Goal: Task Accomplishment & Management: Manage account settings

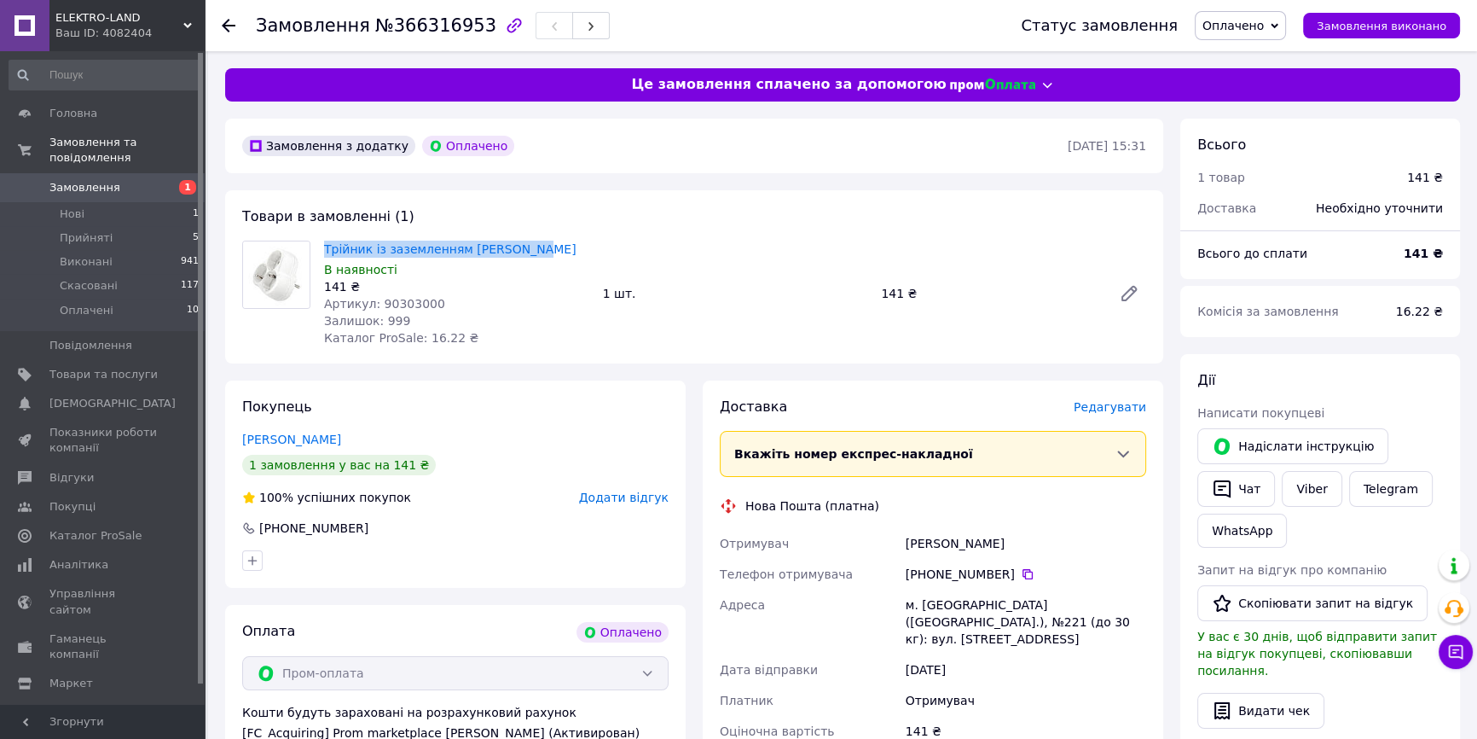
drag, startPoint x: 320, startPoint y: 245, endPoint x: 525, endPoint y: 245, distance: 204.7
click at [525, 245] on div "Трійник із заземленням VIKO Yonca В наявності 141 ₴ Артикул: 90303000 Залишок: …" at bounding box center [456, 293] width 279 height 113
copy link "Трійник із заземленням [PERSON_NAME]"
click at [366, 411] on div "Покупець Фирер Игорь 1 замовлення у вас на 141 ₴ 100% успішних покупок Додати в…" at bounding box center [455, 483] width 461 height 207
click at [507, 212] on div "Товари в замовленні (1) Трійник із заземленням VIKO Yonca В наявності 141 ₴ Арт…" at bounding box center [694, 276] width 938 height 173
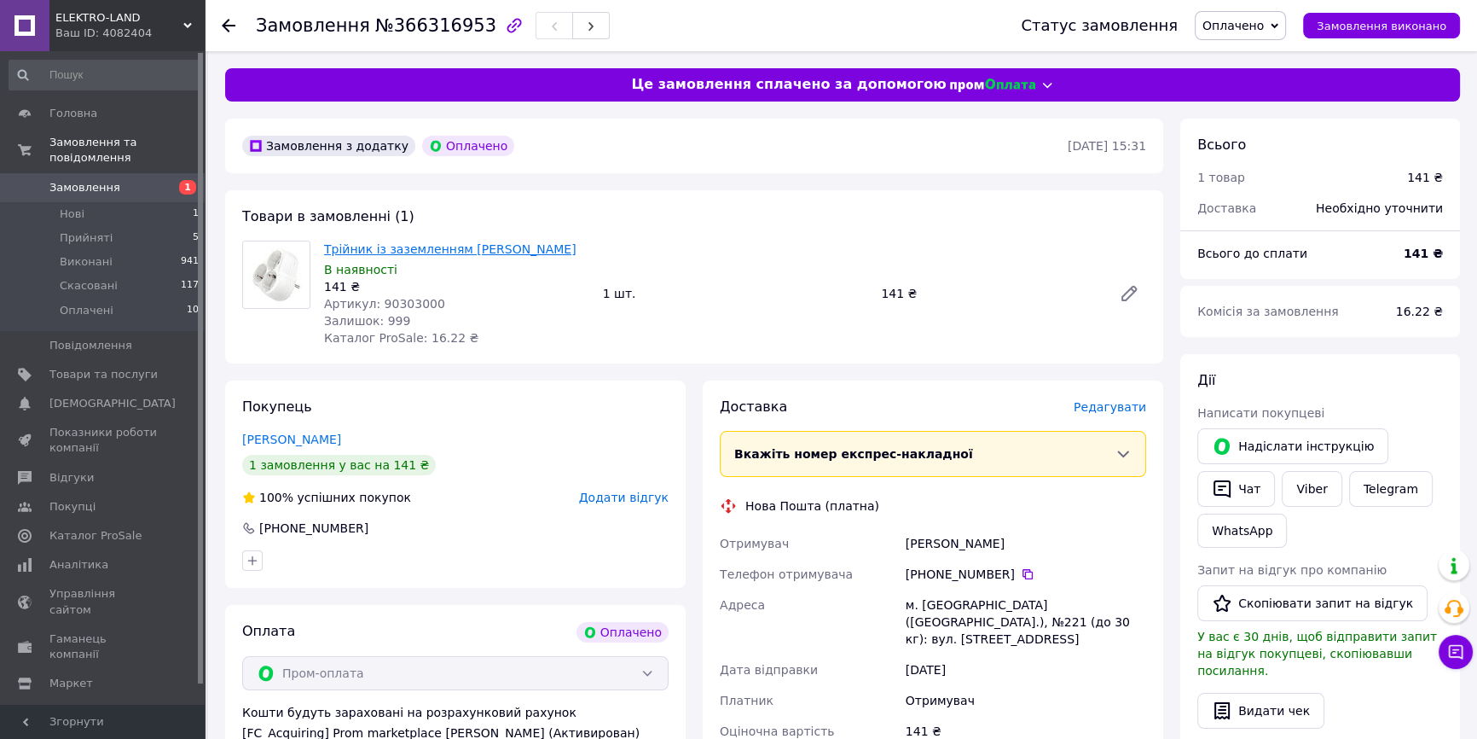
click at [475, 247] on link "Трійник із заземленням [PERSON_NAME]" at bounding box center [450, 249] width 252 height 14
click at [90, 230] on span "Прийняті" at bounding box center [86, 237] width 53 height 15
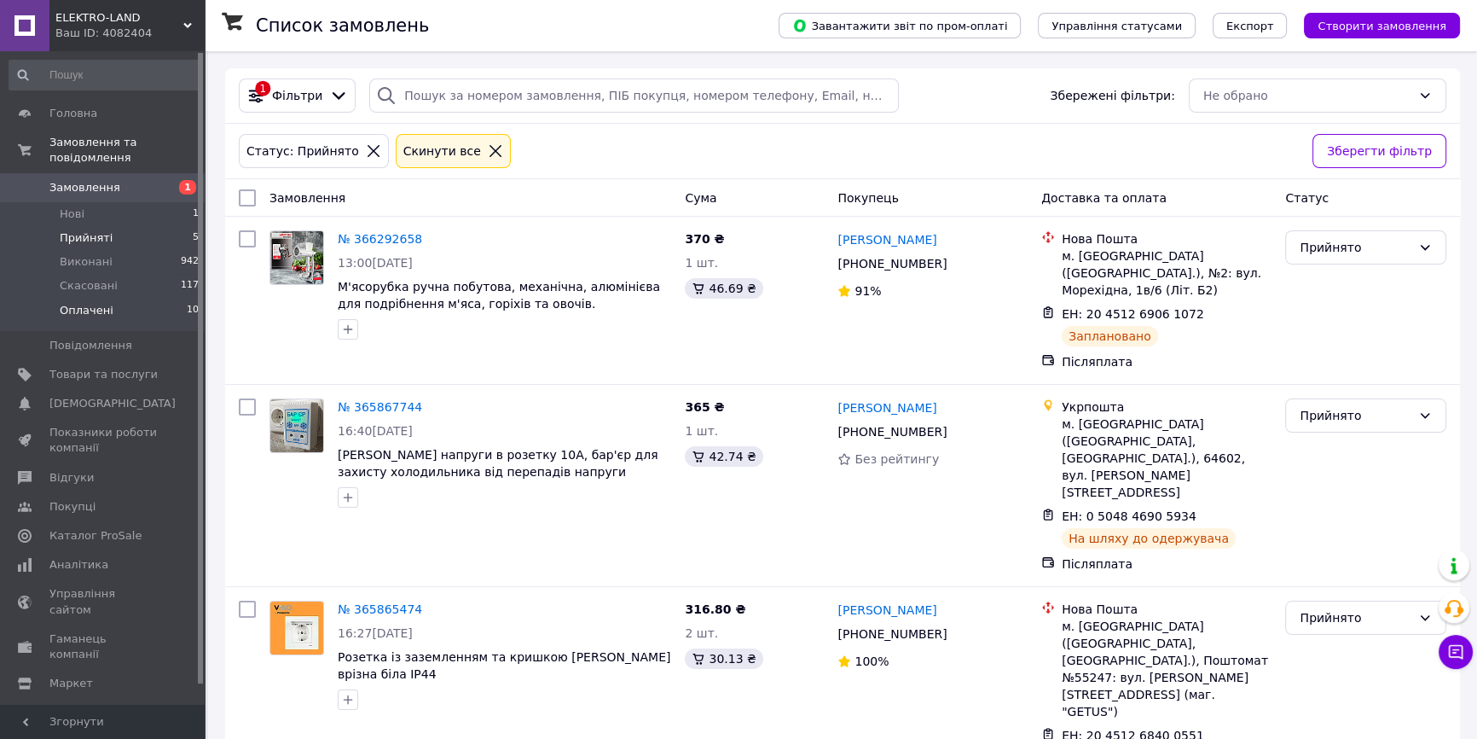
click at [101, 303] on span "Оплачені" at bounding box center [87, 310] width 54 height 15
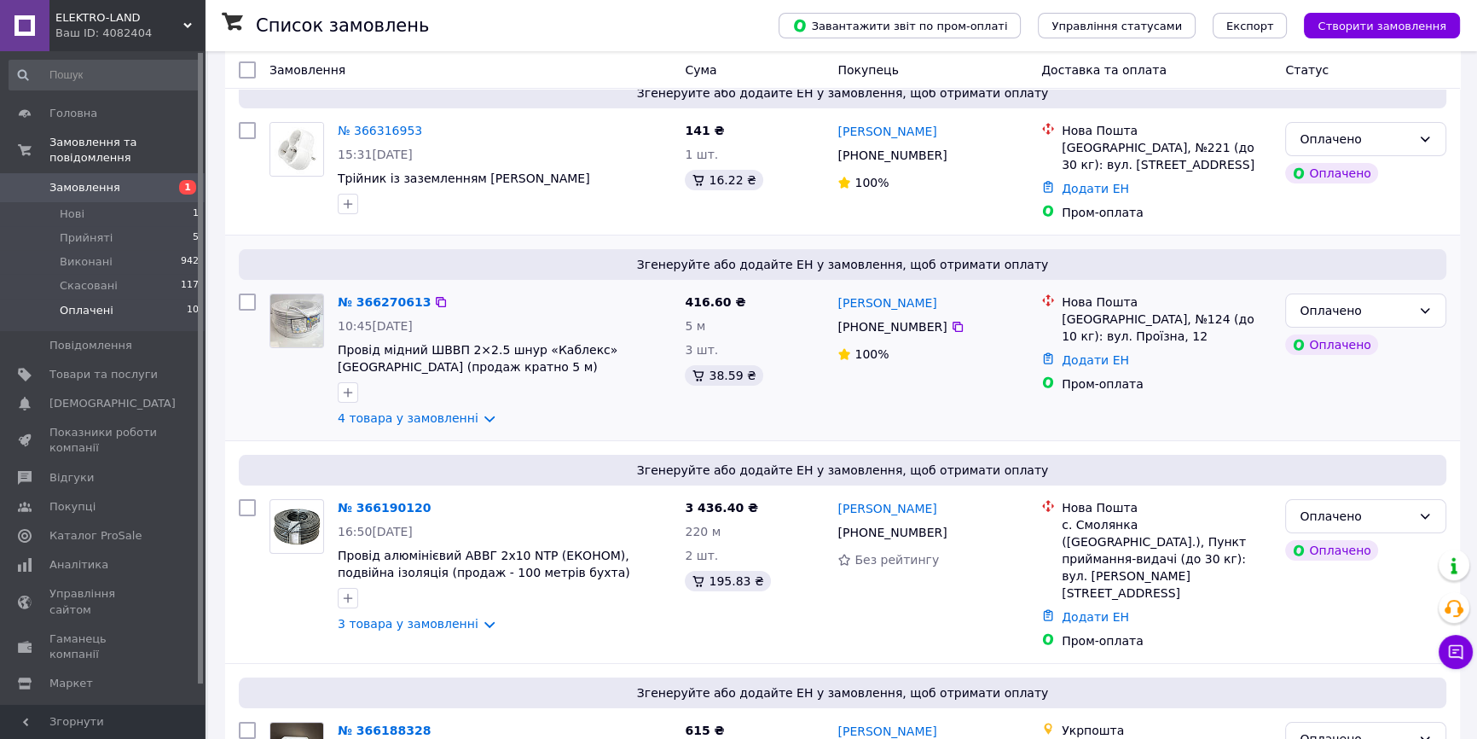
scroll to position [154, 0]
click at [115, 226] on li "Прийняті 5" at bounding box center [104, 238] width 209 height 24
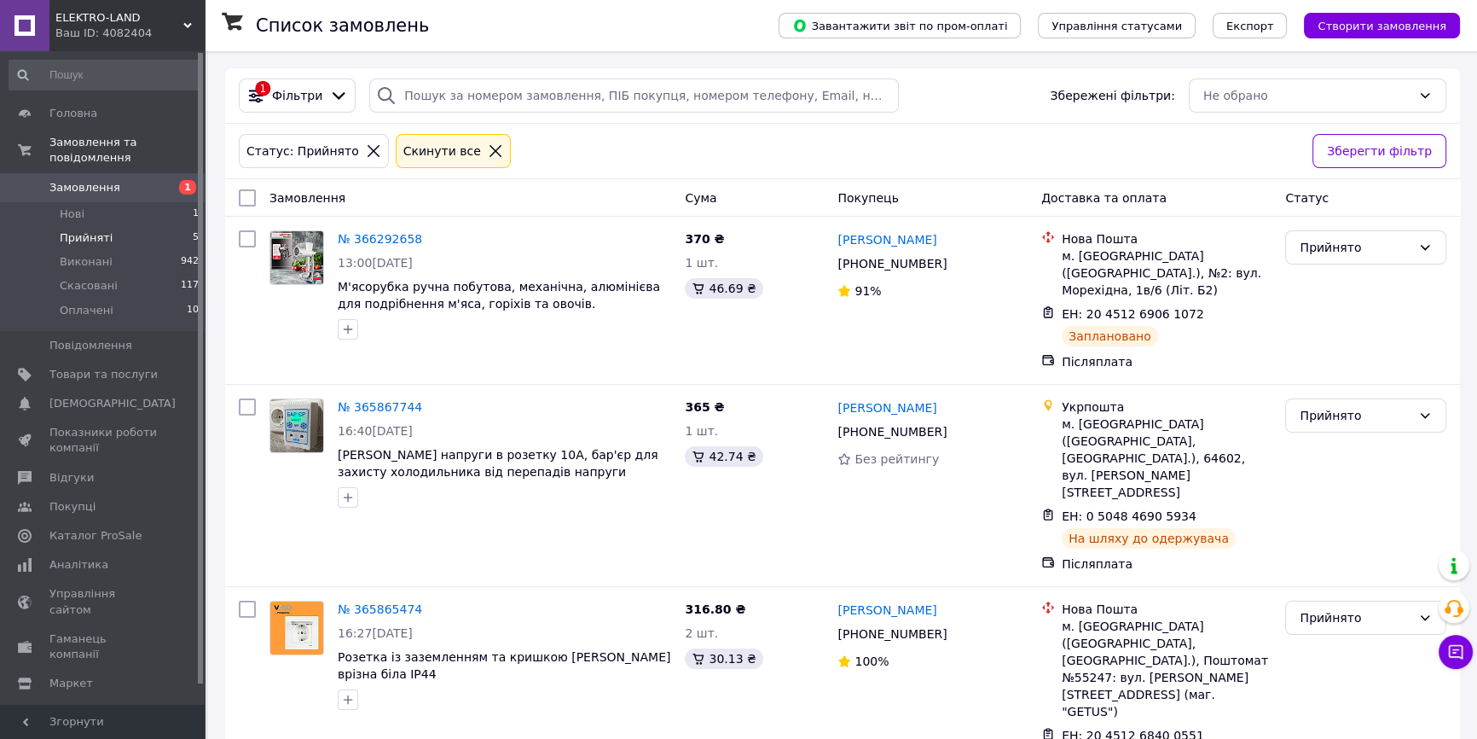
click at [111, 180] on span "Замовлення" at bounding box center [84, 187] width 71 height 15
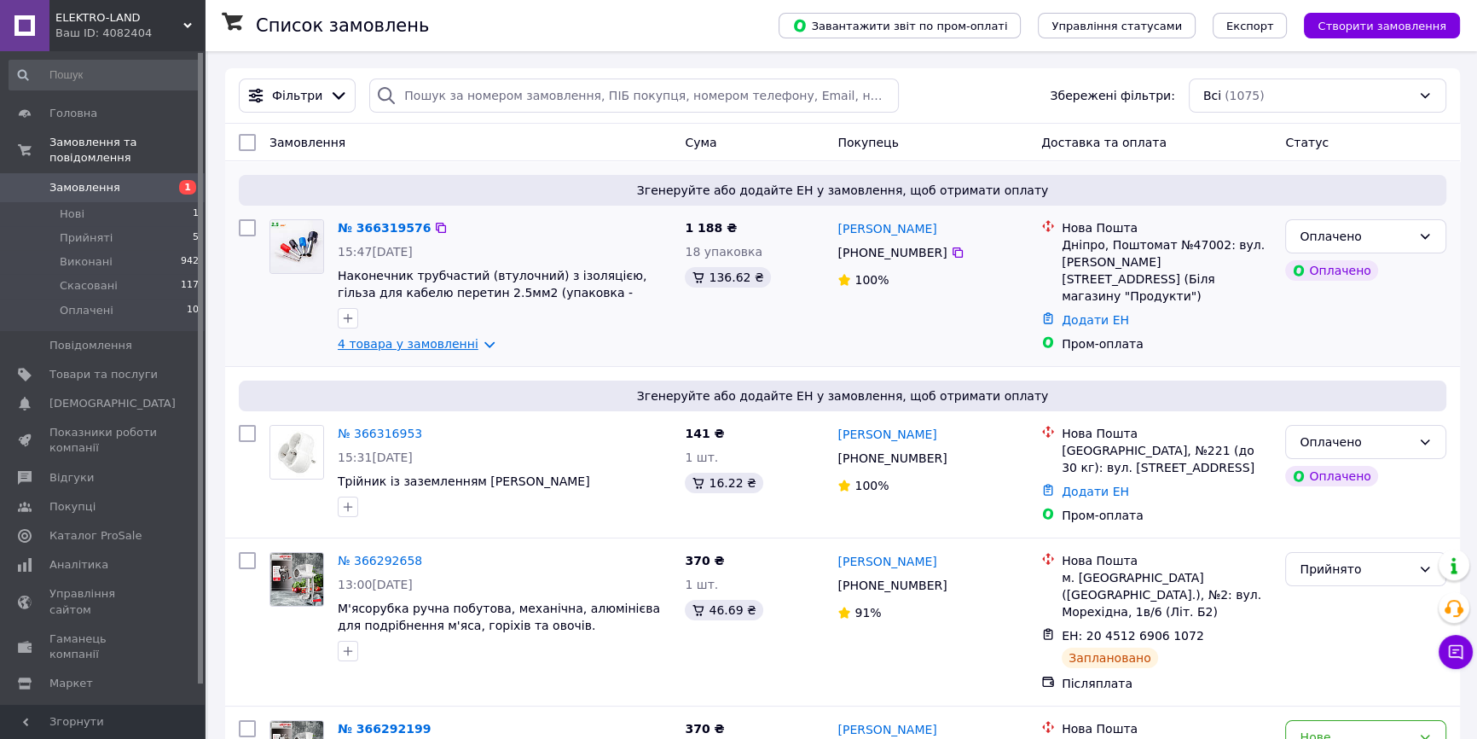
click at [399, 337] on link "4 товара у замовленні" at bounding box center [408, 344] width 141 height 14
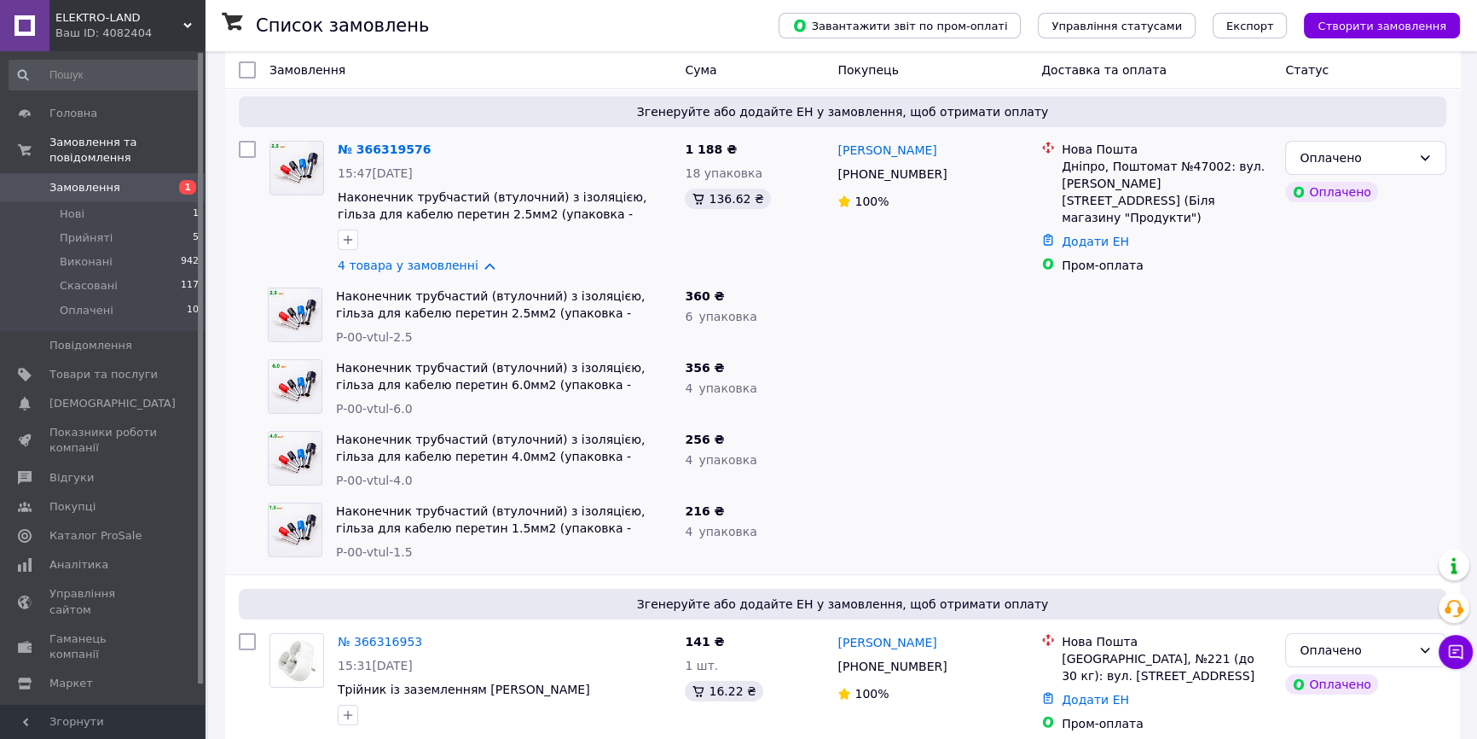
scroll to position [77, 0]
click at [101, 210] on ul "Нові 1 Прийняті 5 Виконані 942 Скасовані 117 Оплачені 10" at bounding box center [104, 266] width 209 height 129
click at [101, 230] on span "Прийняті" at bounding box center [86, 237] width 53 height 15
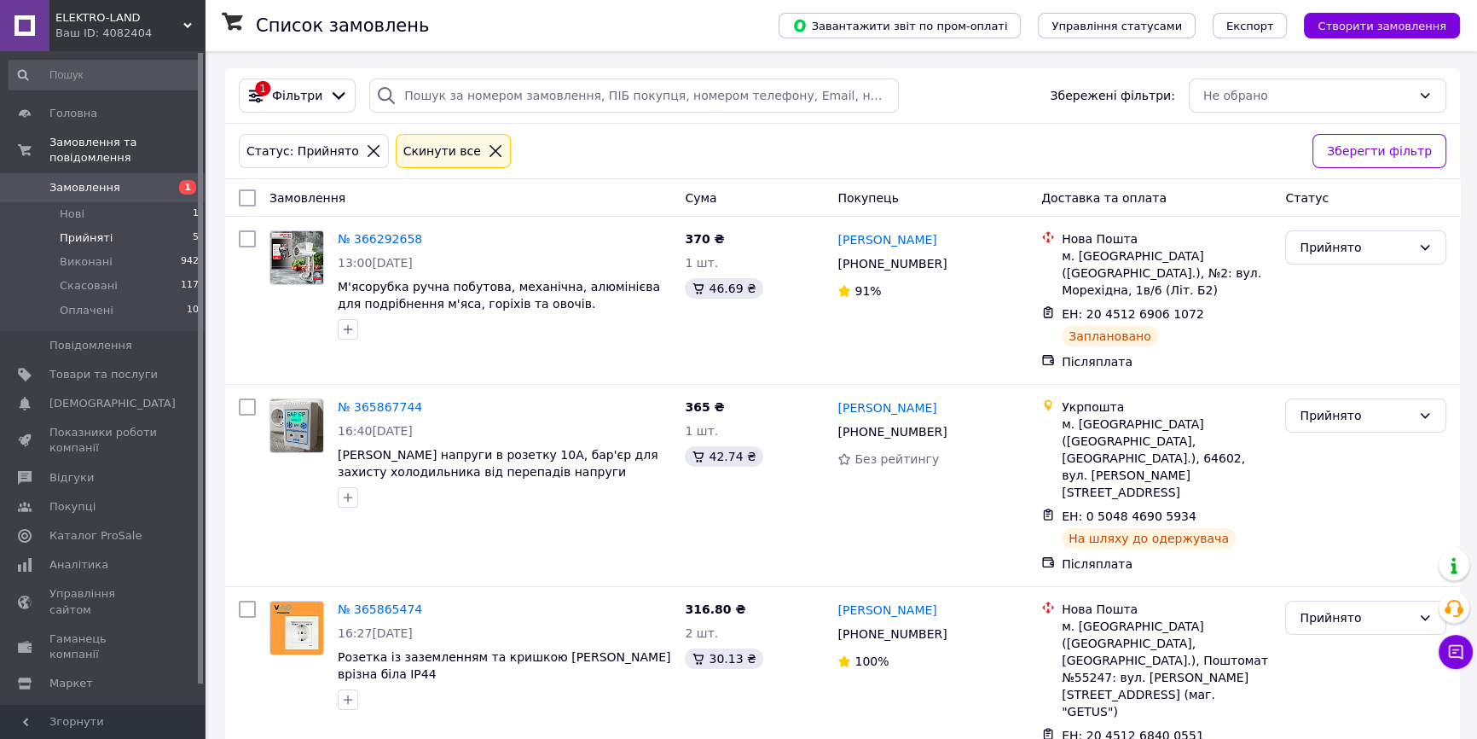
click at [93, 180] on link "Замовлення 1" at bounding box center [104, 187] width 209 height 29
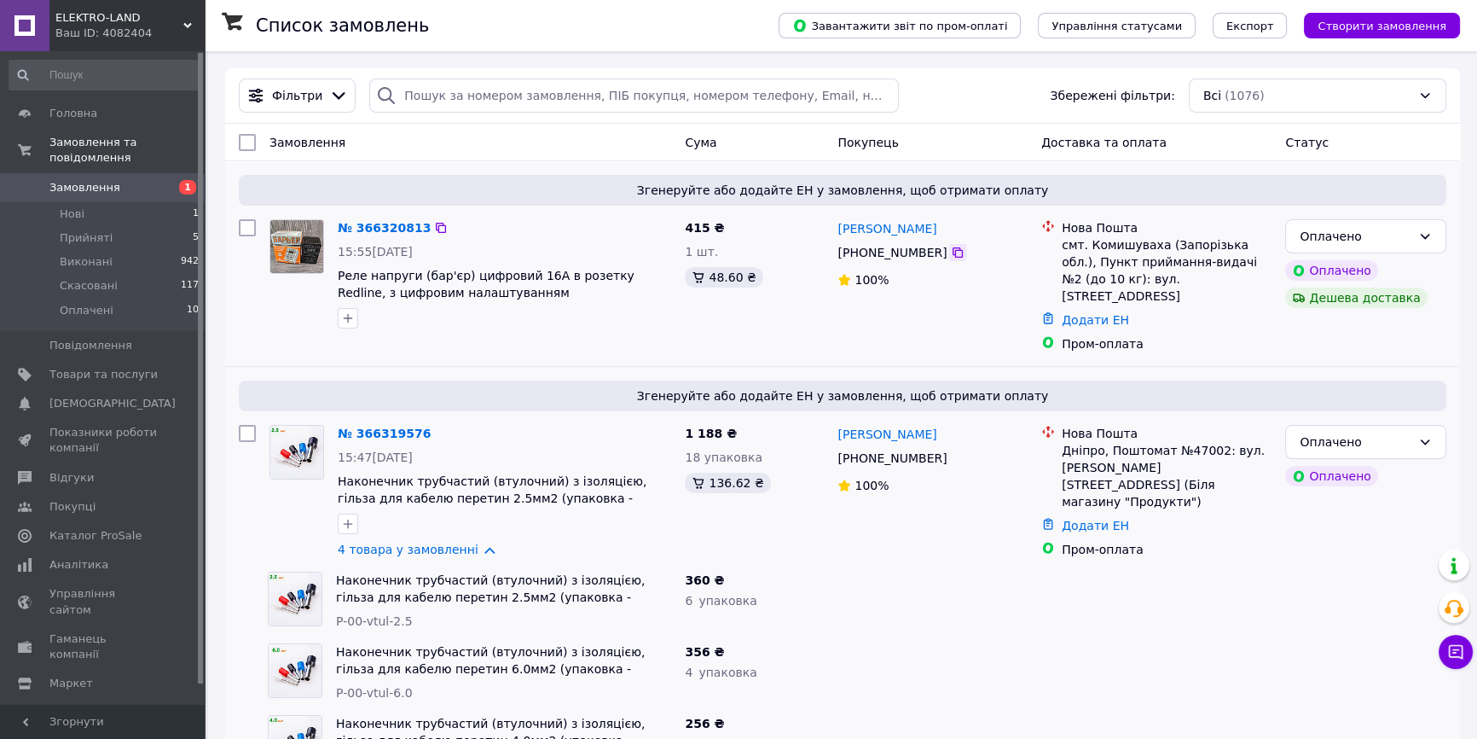
click at [951, 252] on icon at bounding box center [958, 253] width 14 height 14
click at [951, 251] on icon at bounding box center [958, 253] width 14 height 14
drag, startPoint x: 956, startPoint y: 229, endPoint x: 845, endPoint y: 232, distance: 110.9
click at [839, 226] on div "[PERSON_NAME]" at bounding box center [933, 227] width 194 height 21
copy link "[PERSON_NAME]"
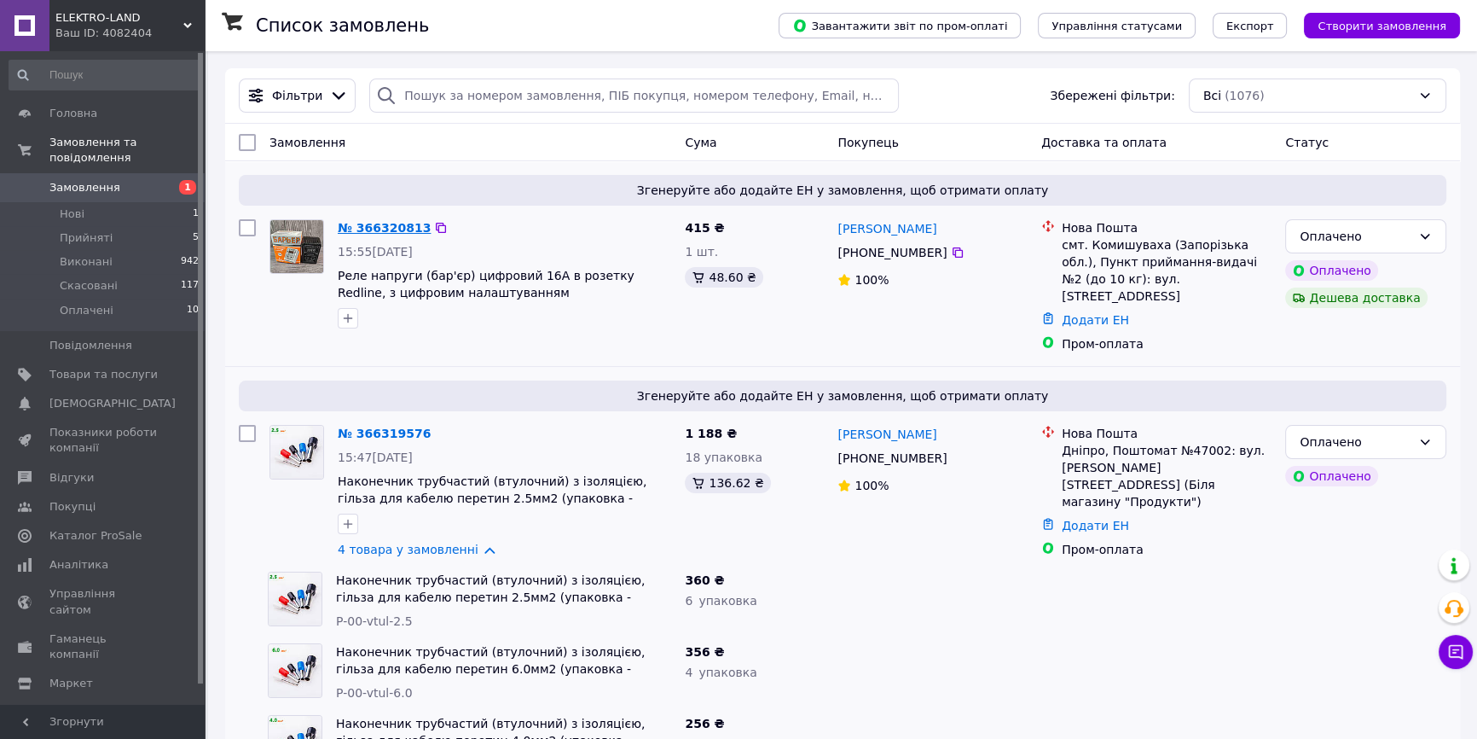
click at [374, 222] on link "№ 366320813" at bounding box center [384, 228] width 93 height 14
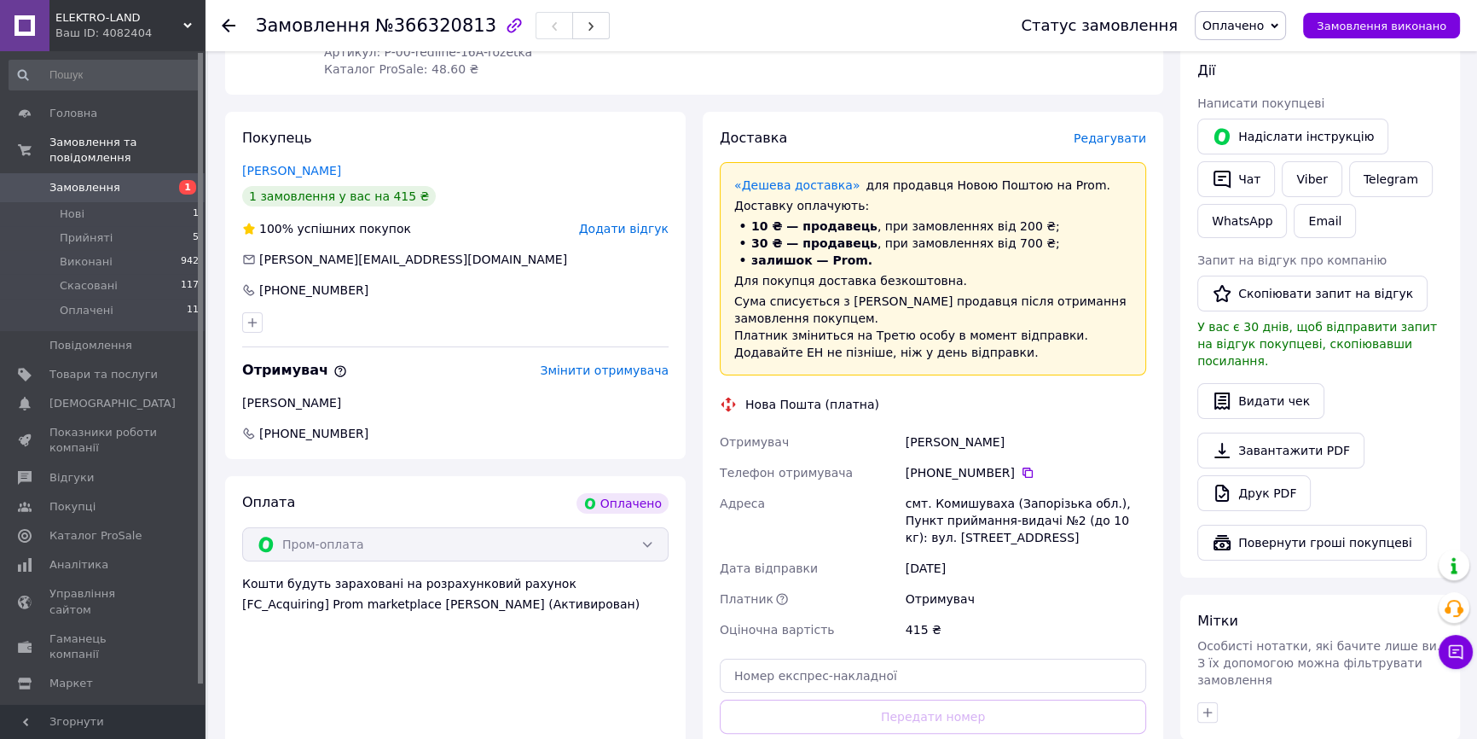
scroll to position [387, 0]
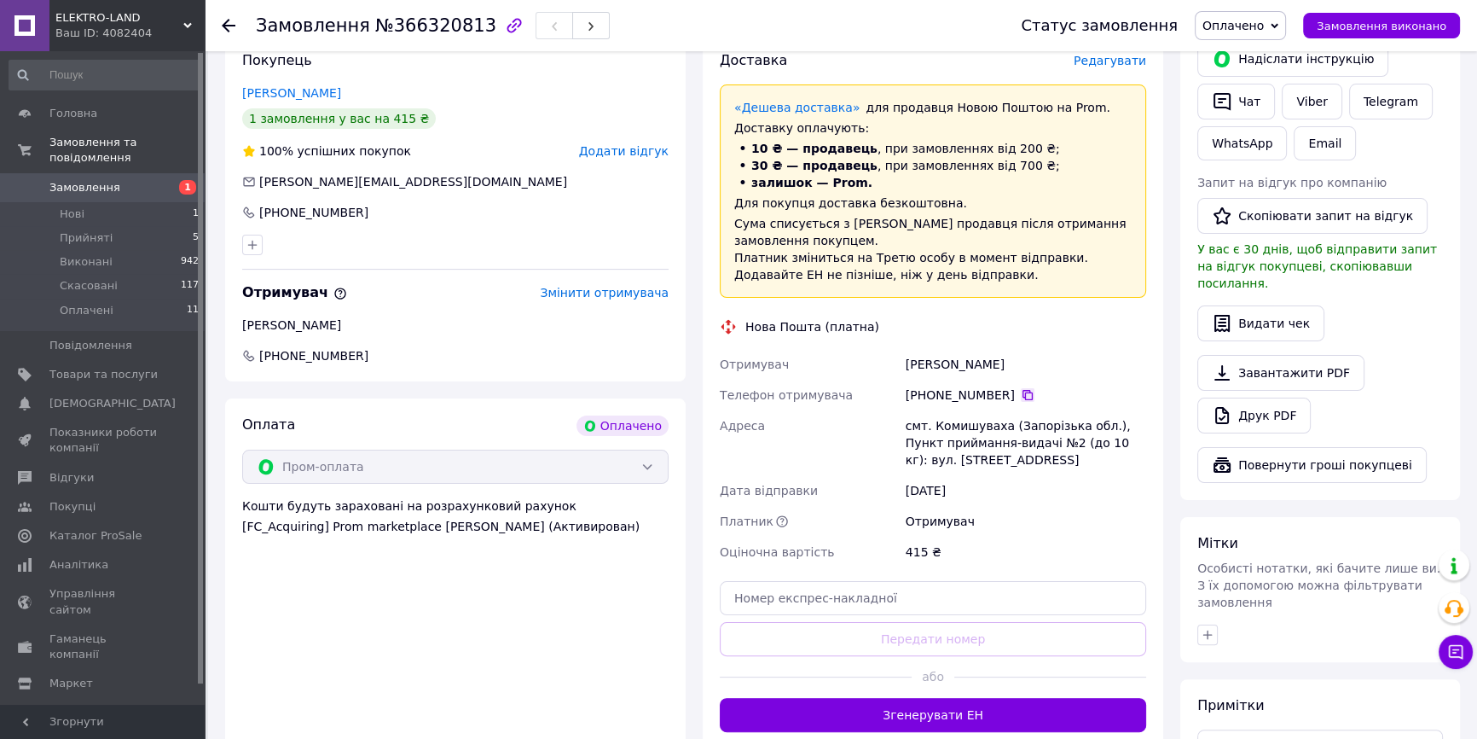
click at [1021, 388] on icon at bounding box center [1028, 395] width 14 height 14
click at [896, 587] on input "text" at bounding box center [933, 598] width 426 height 34
paste input "20451269150098"
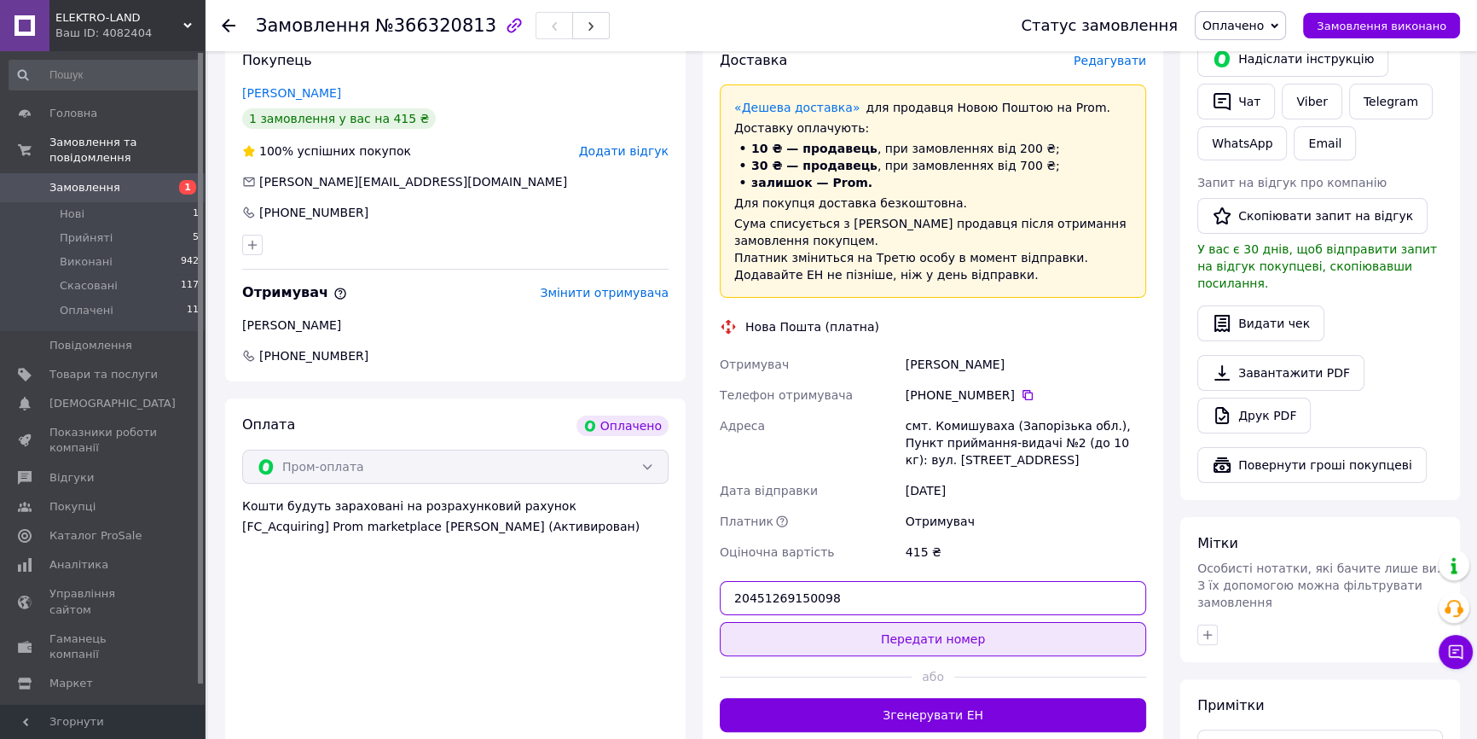
type input "20451269150098"
click at [918, 622] on button "Передати номер" at bounding box center [933, 639] width 426 height 34
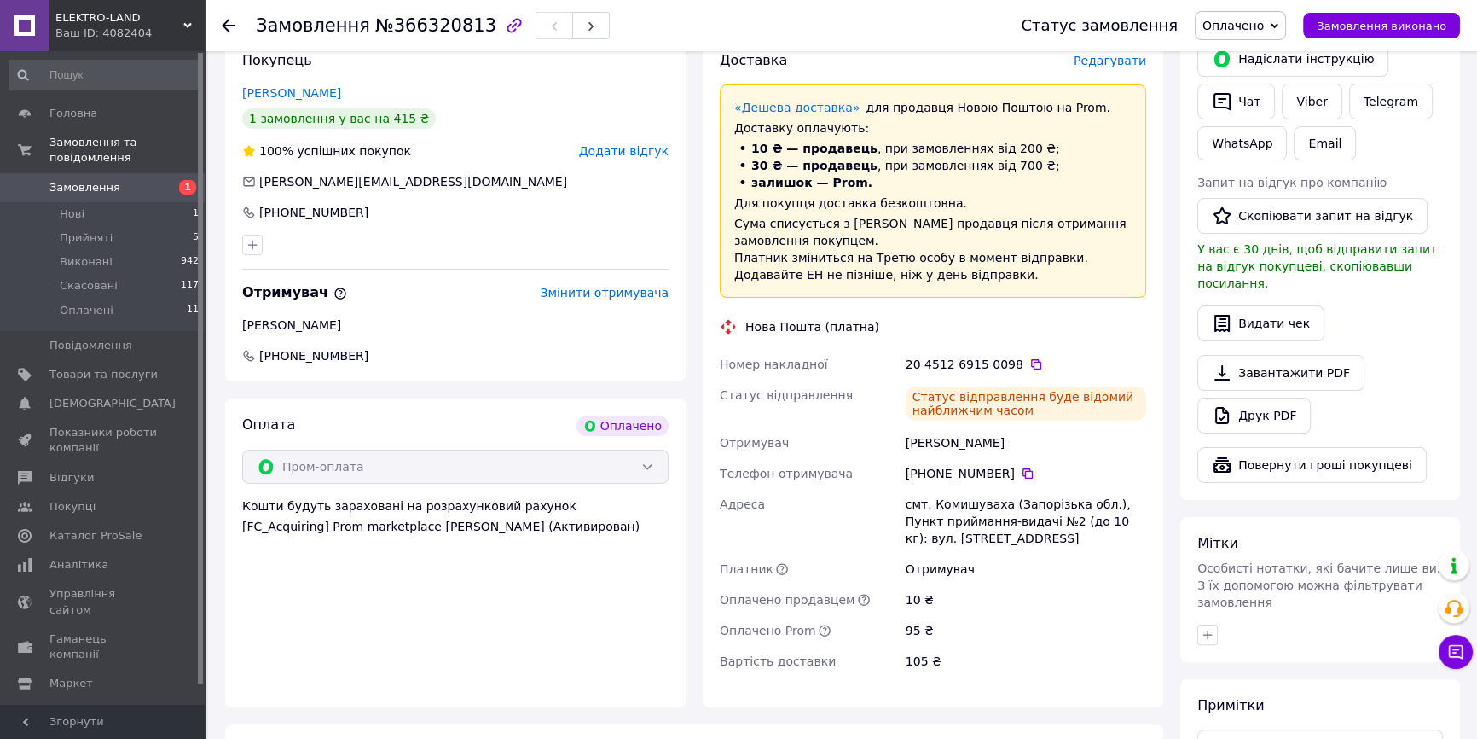
click at [368, 347] on span "+380994290489" at bounding box center [456, 355] width 430 height 17
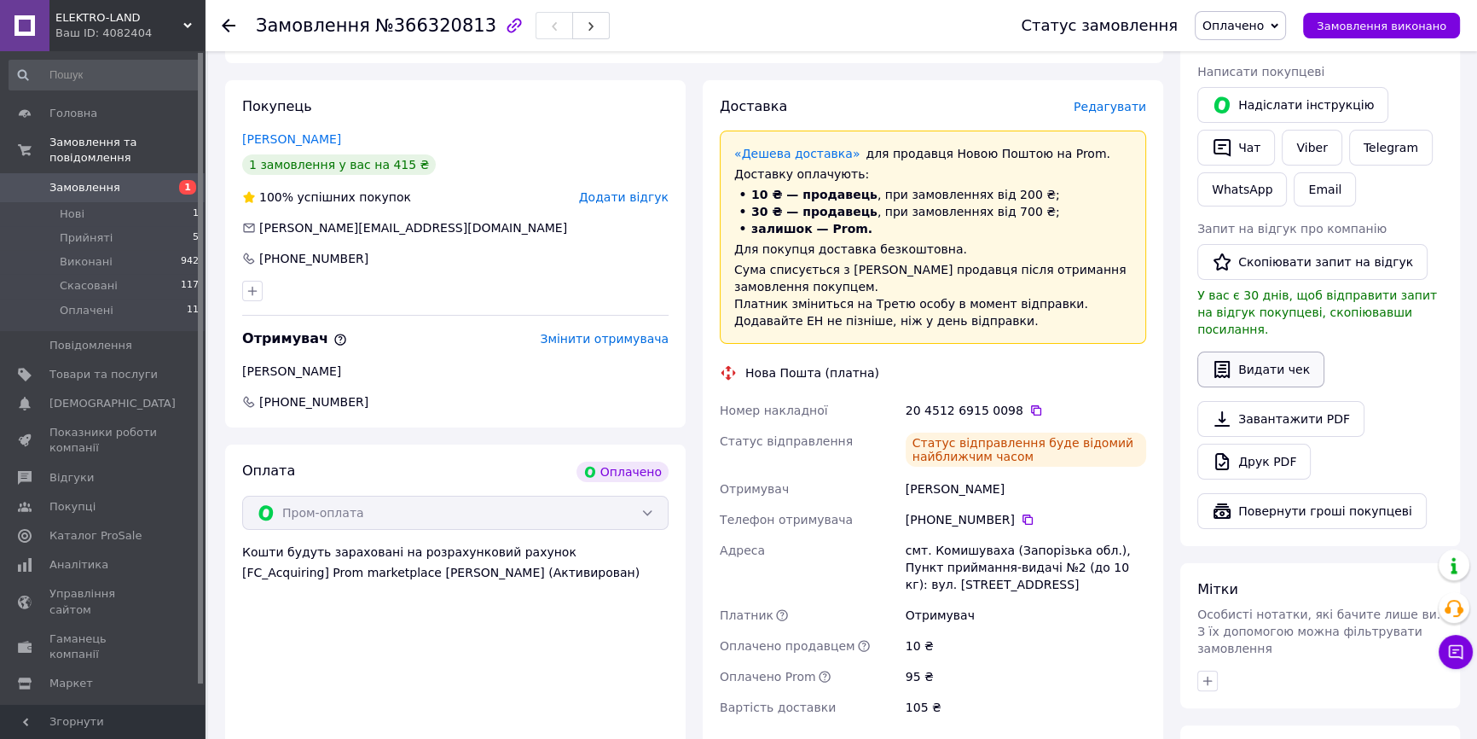
scroll to position [310, 0]
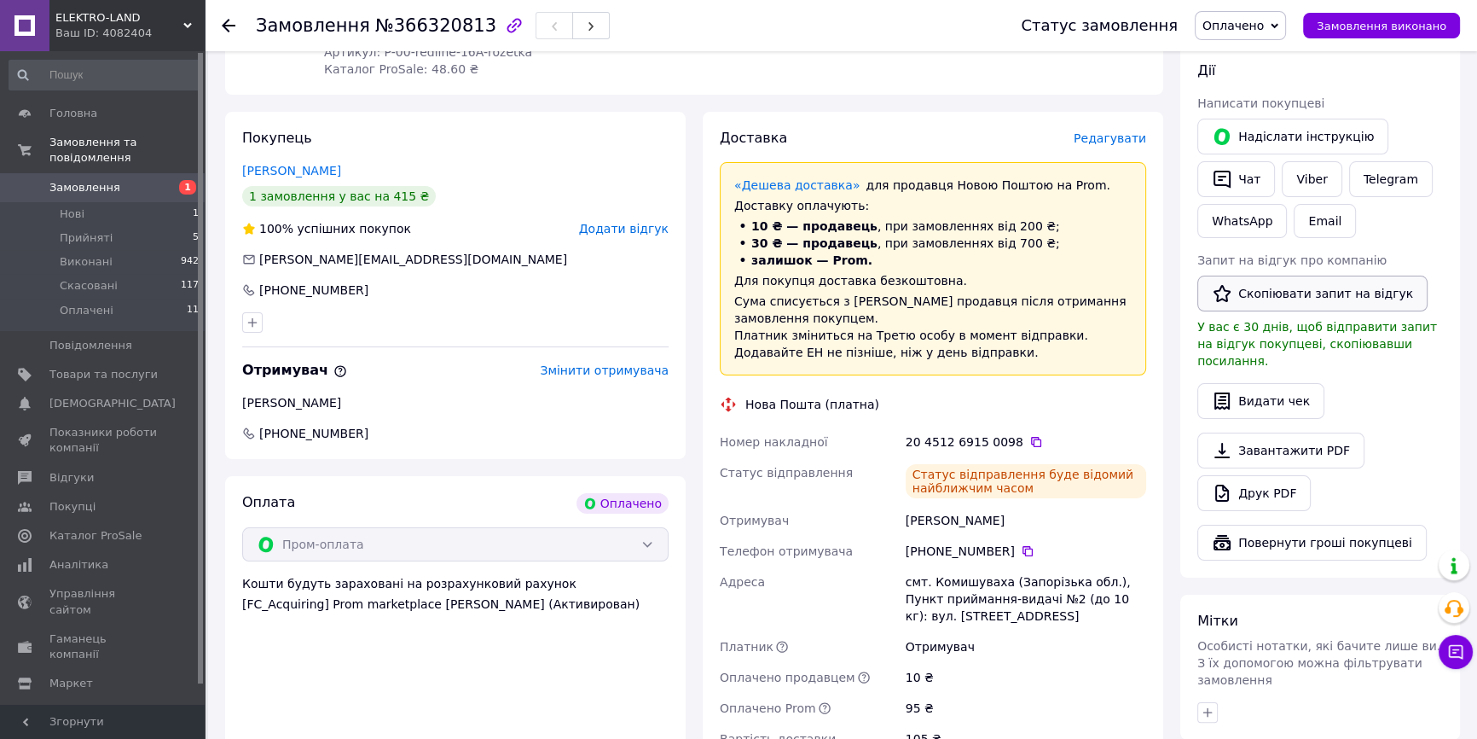
click at [1291, 287] on button "Скопіювати запит на відгук" at bounding box center [1312, 293] width 230 height 36
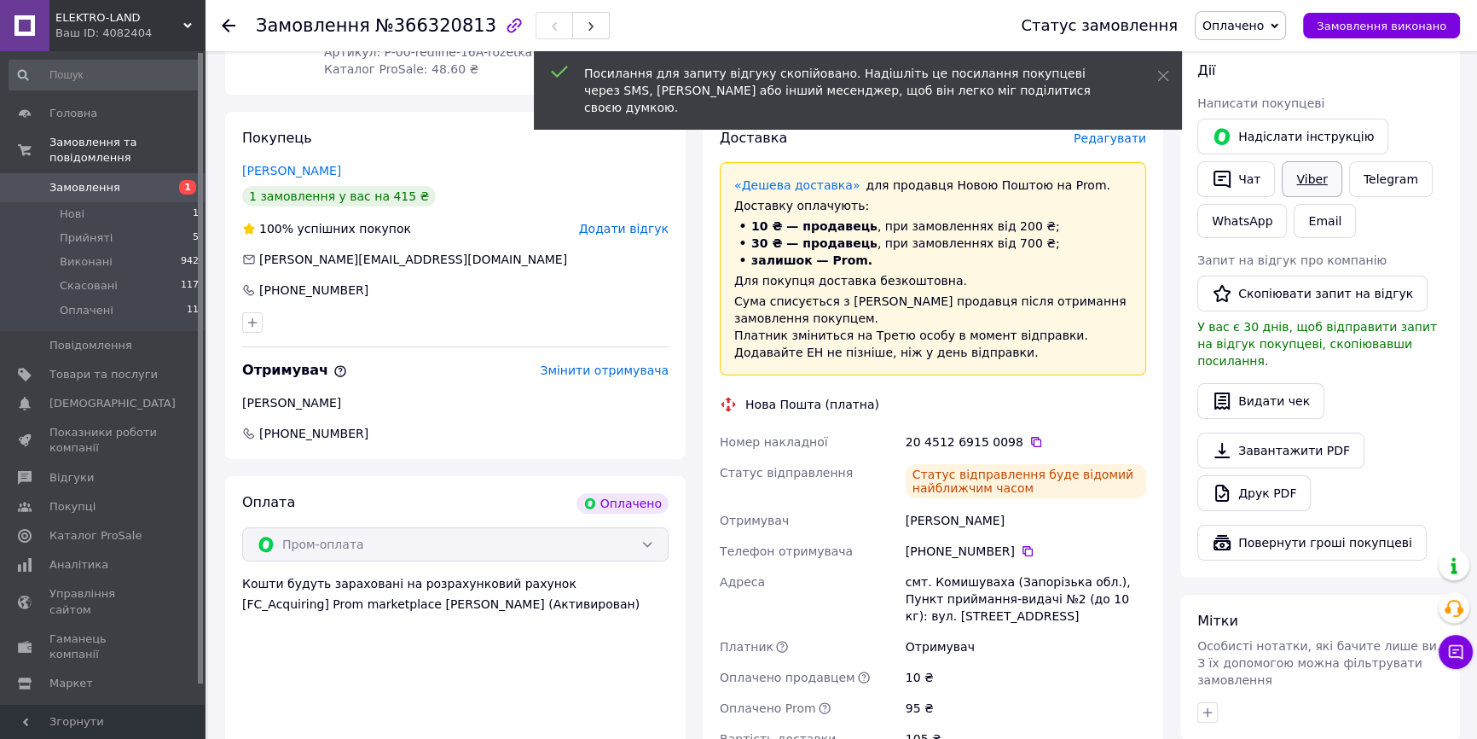
click at [1303, 172] on link "Viber" at bounding box center [1312, 179] width 60 height 36
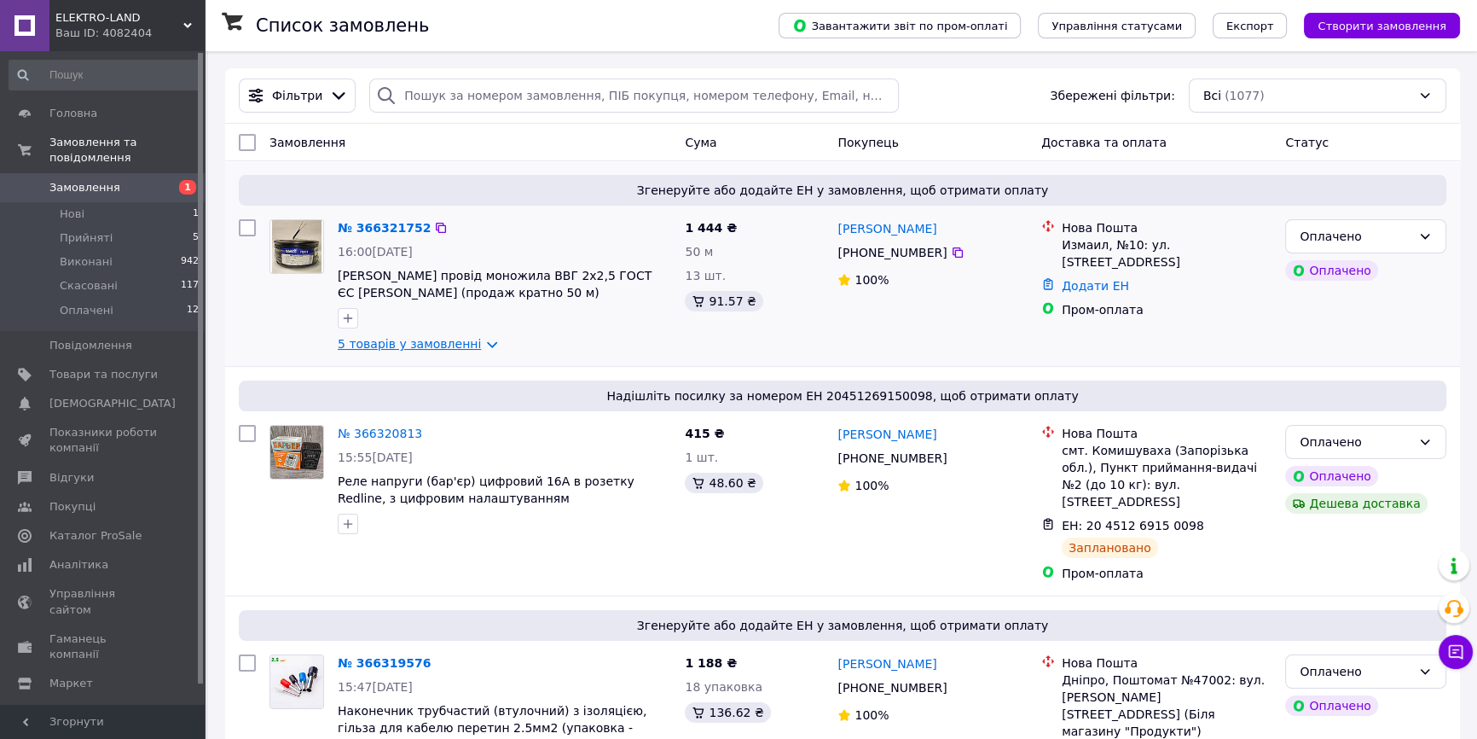
click at [426, 343] on link "5 товарів у замовленні" at bounding box center [409, 344] width 143 height 14
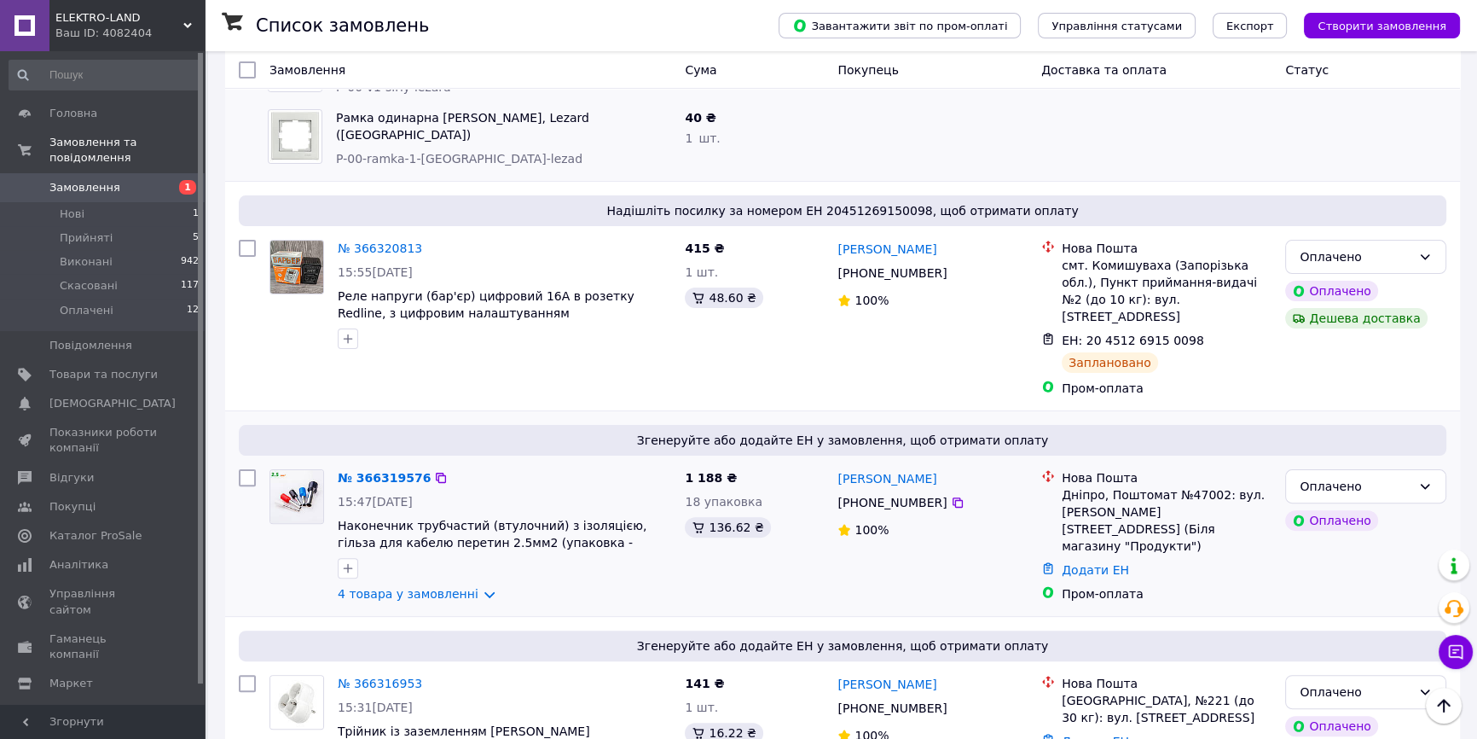
scroll to position [542, 0]
click at [1081, 560] on link "Додати ЕН" at bounding box center [1095, 567] width 67 height 14
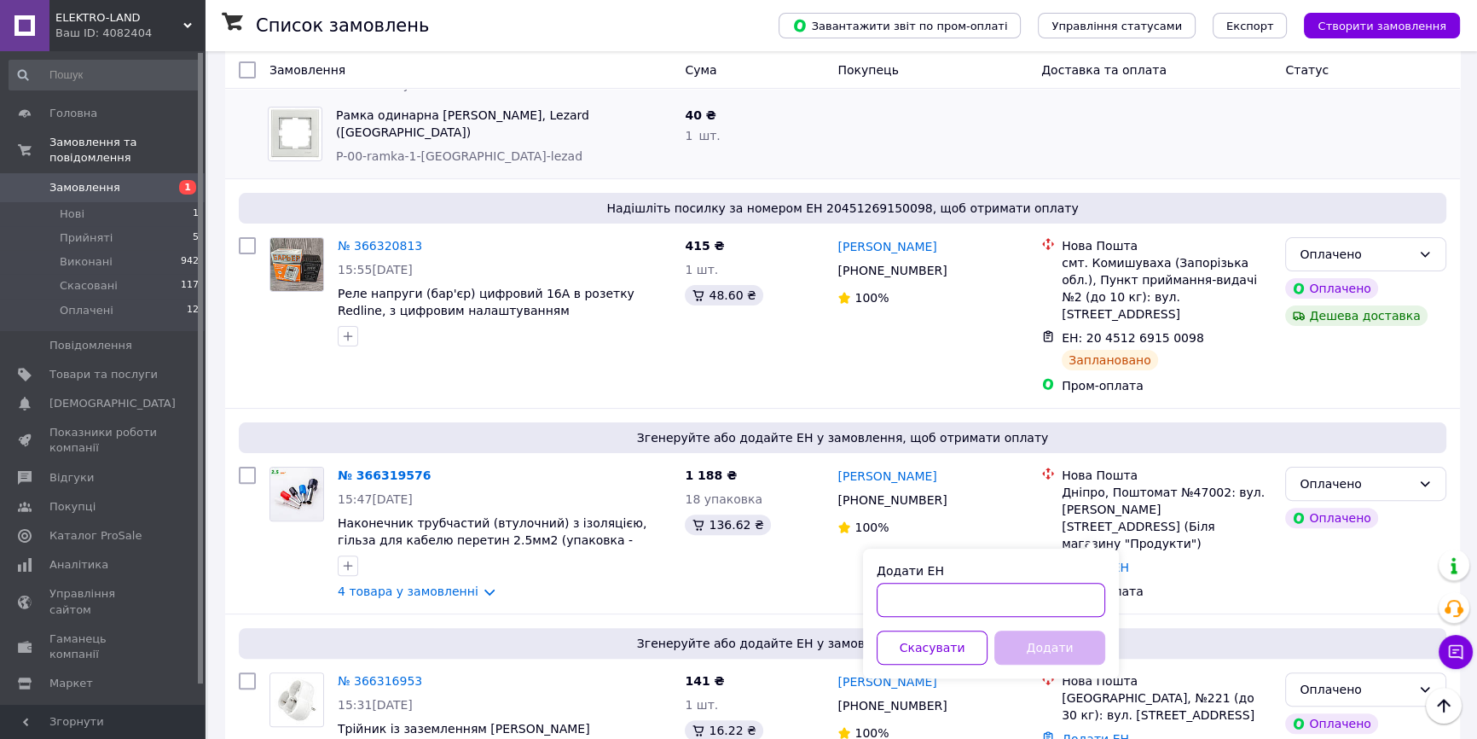
click at [998, 589] on input "Додати ЕН" at bounding box center [991, 600] width 229 height 34
paste input "20451269150098"
type input "20451269150098"
click at [1036, 640] on button "Додати" at bounding box center [1049, 647] width 111 height 34
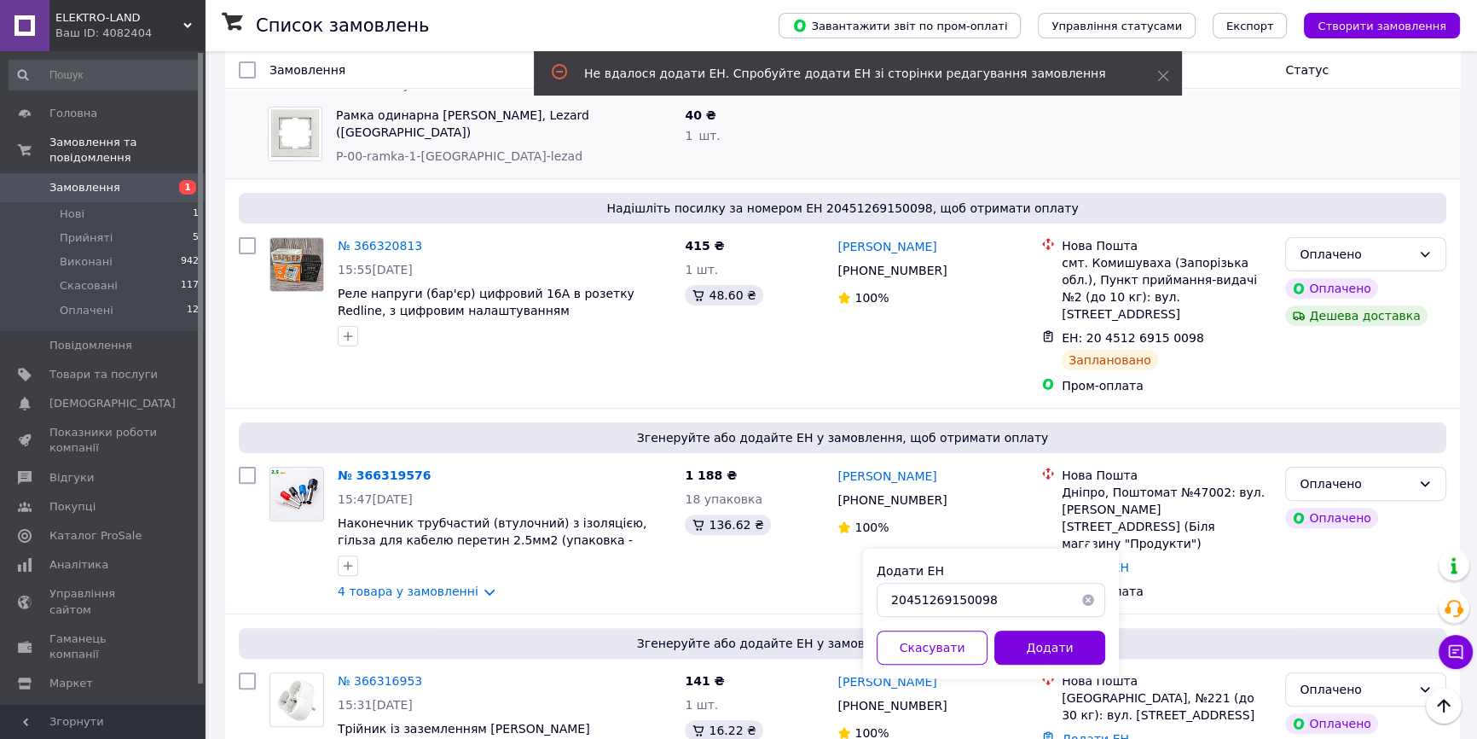
click at [1091, 597] on button "button" at bounding box center [1088, 600] width 34 height 34
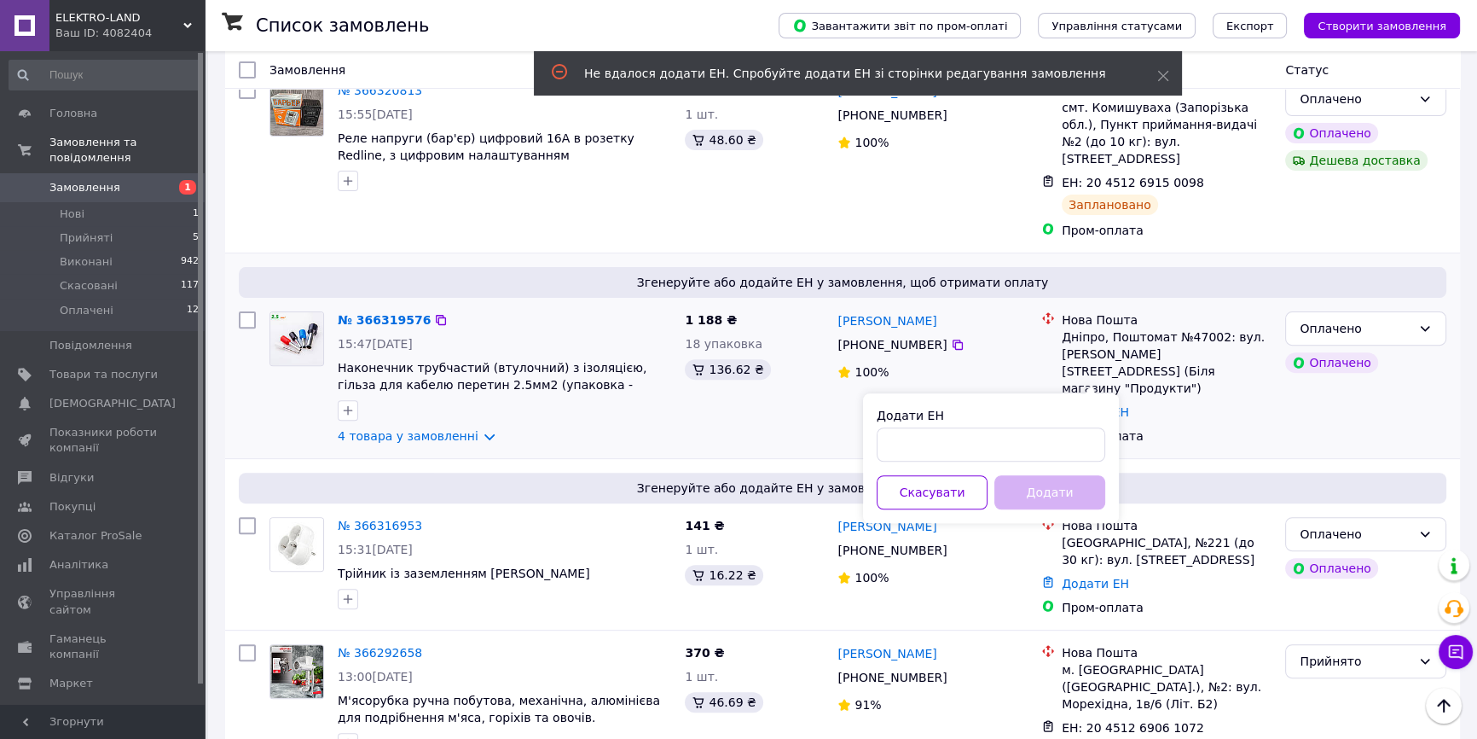
click at [762, 417] on div "1 188 ₴ 18 упаковка 136.62 ₴" at bounding box center [754, 377] width 153 height 147
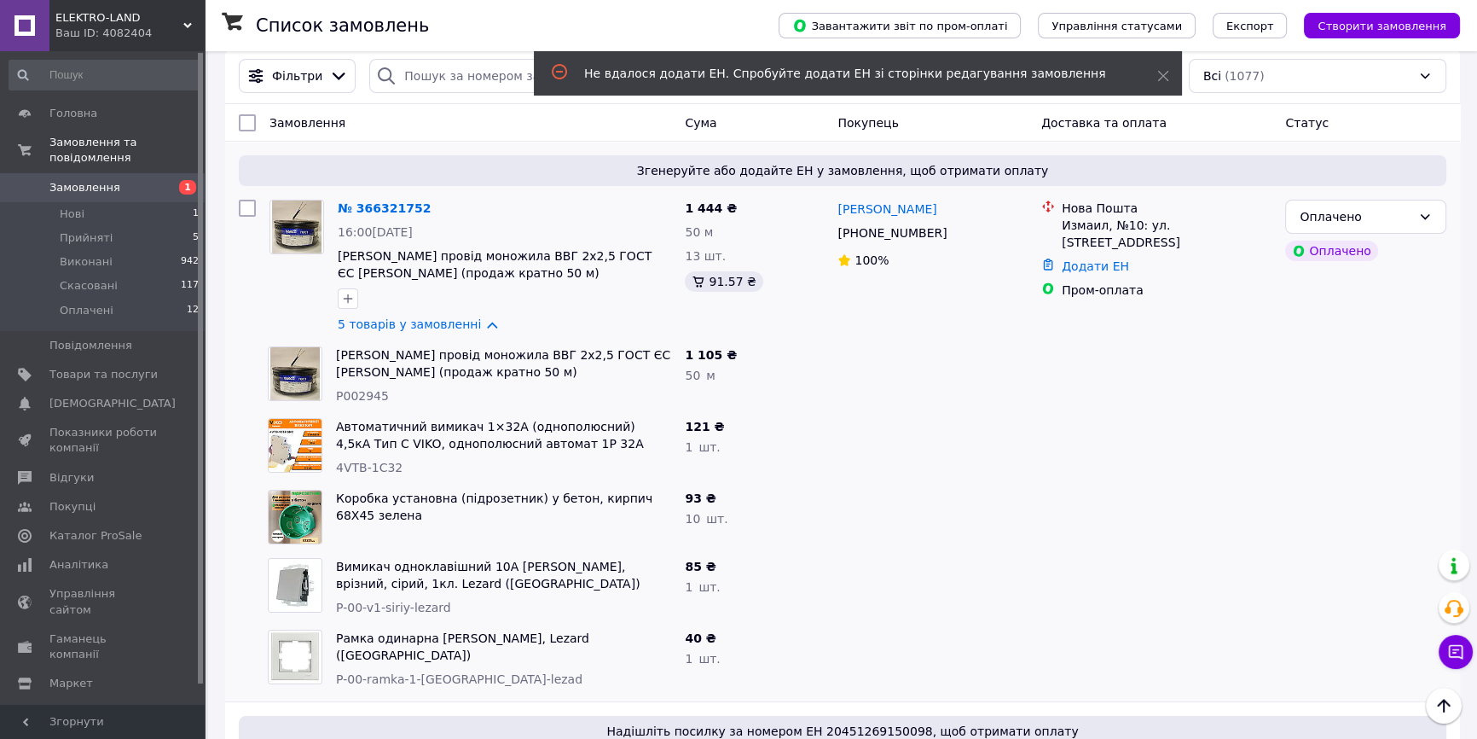
scroll to position [0, 0]
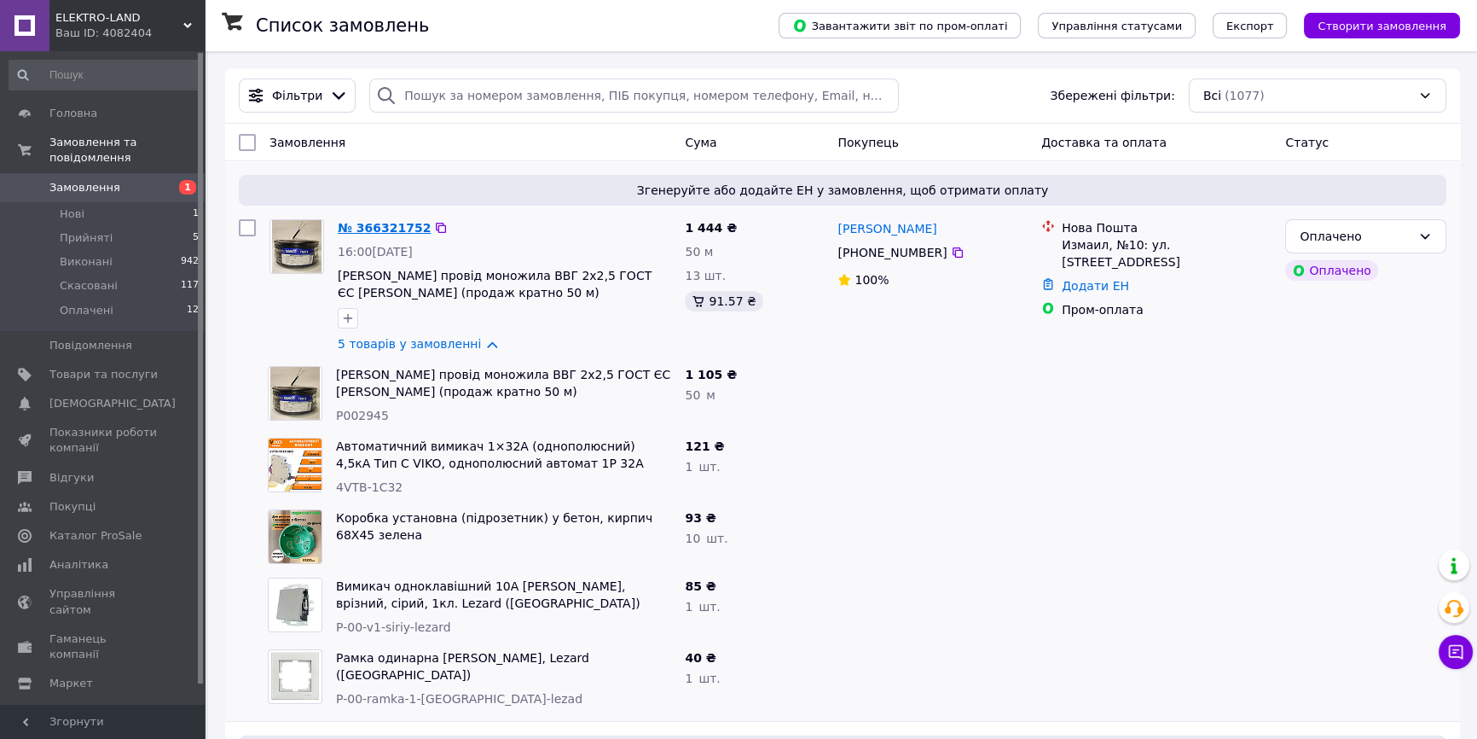
click at [374, 223] on link "№ 366321752" at bounding box center [384, 228] width 93 height 14
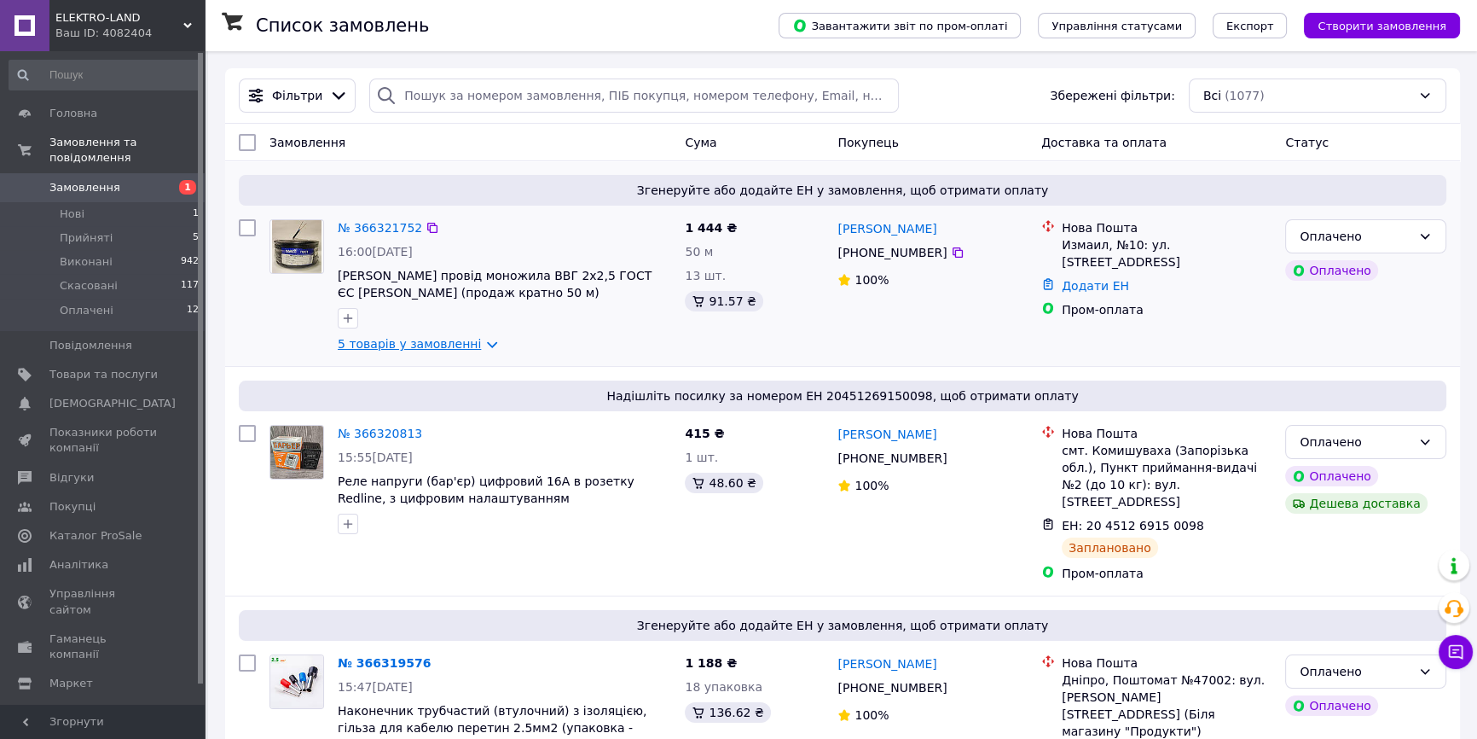
click at [420, 345] on link "5 товарів у замовленні" at bounding box center [409, 344] width 143 height 14
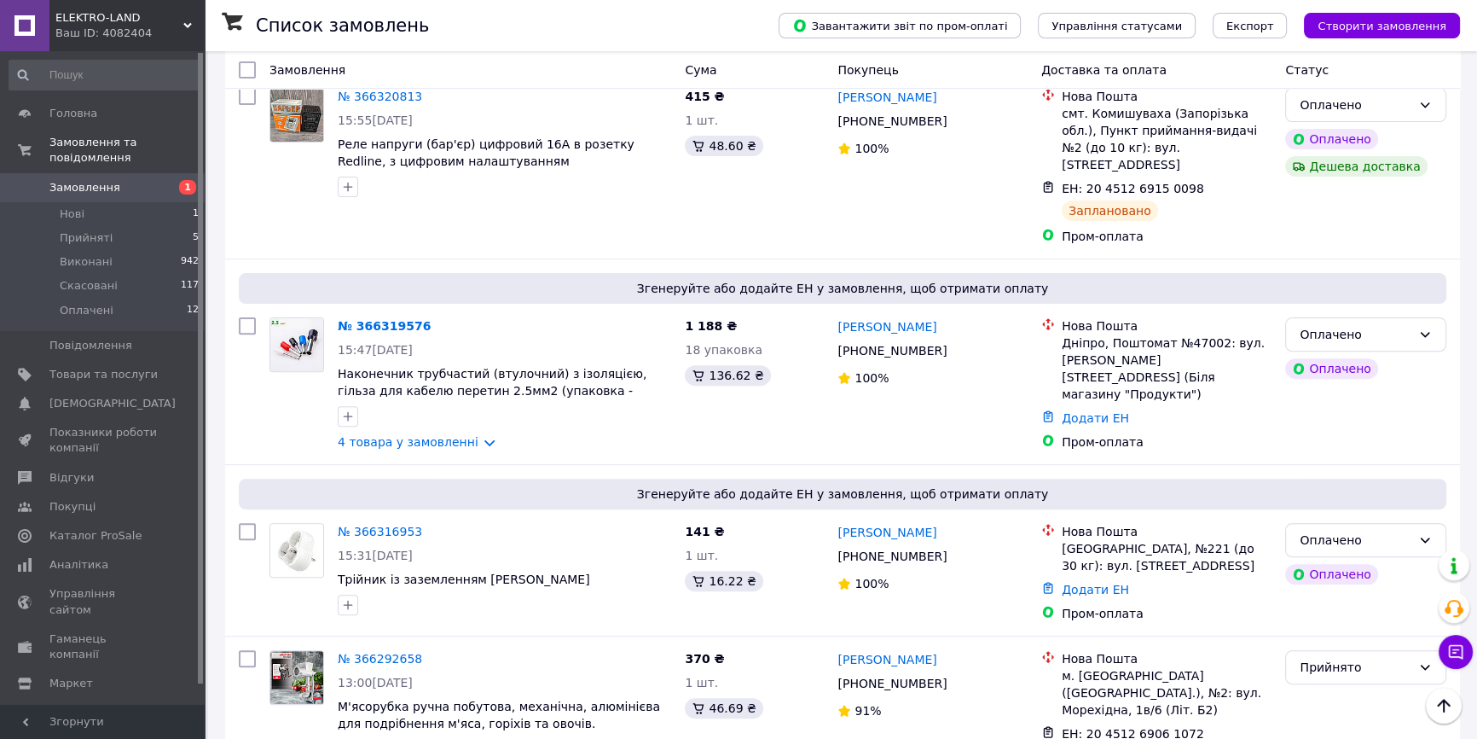
scroll to position [698, 0]
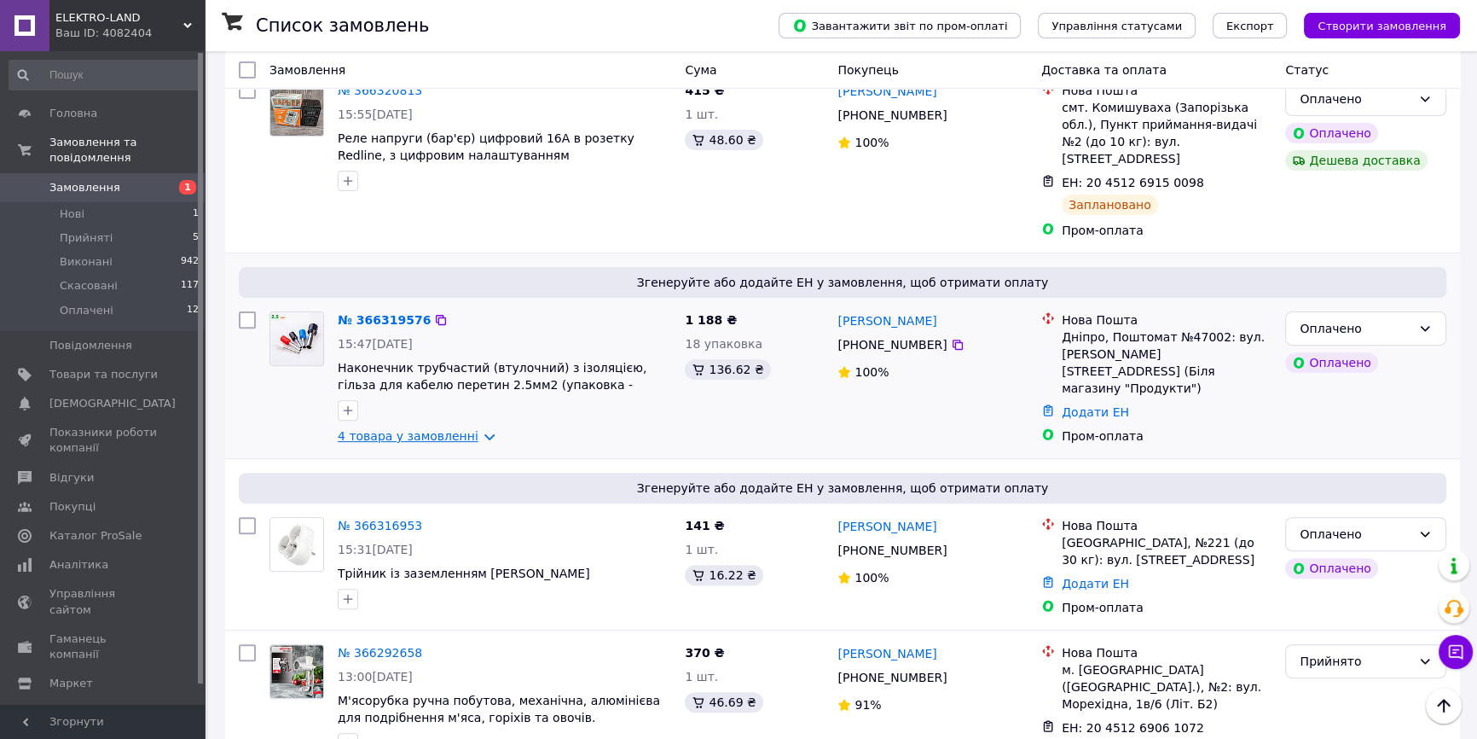
click at [448, 429] on link "4 товара у замовленні" at bounding box center [408, 436] width 141 height 14
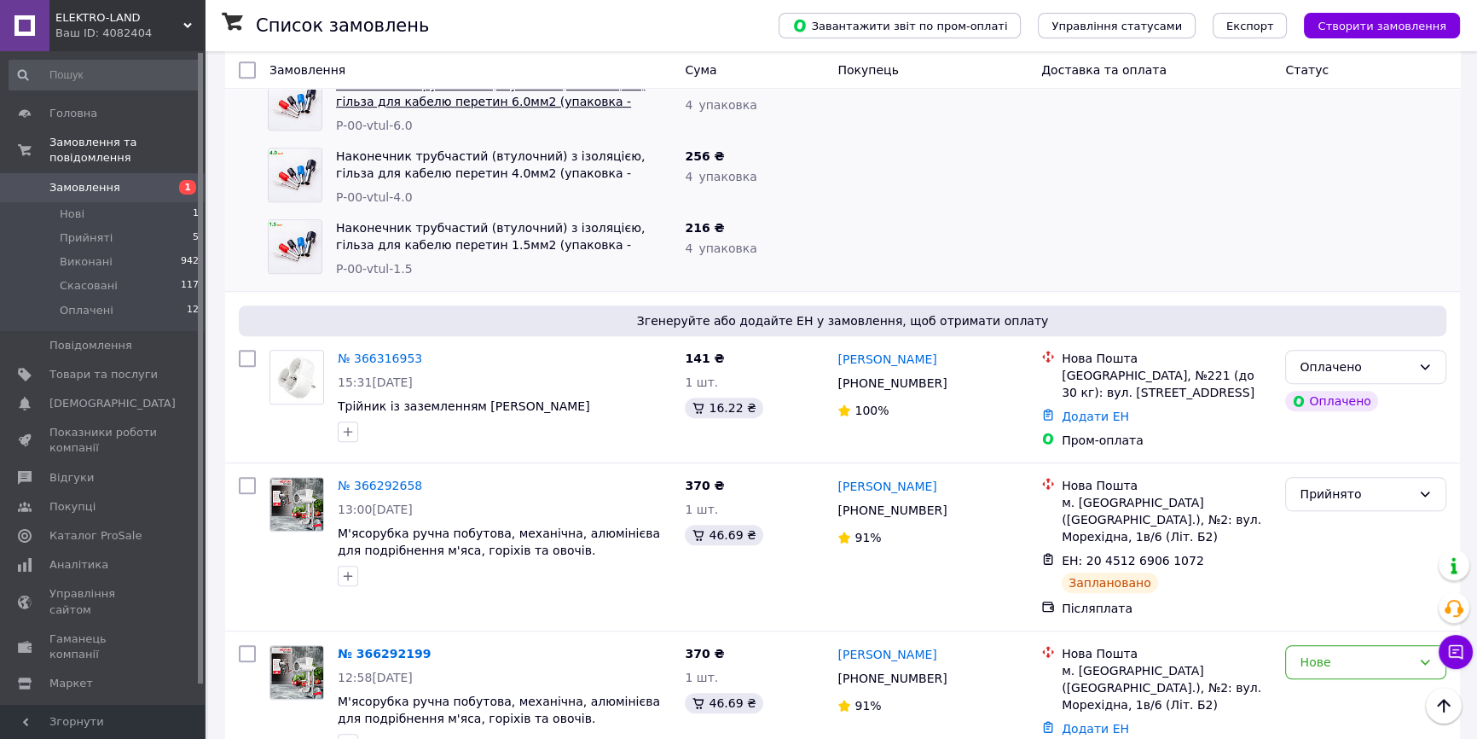
scroll to position [1163, 0]
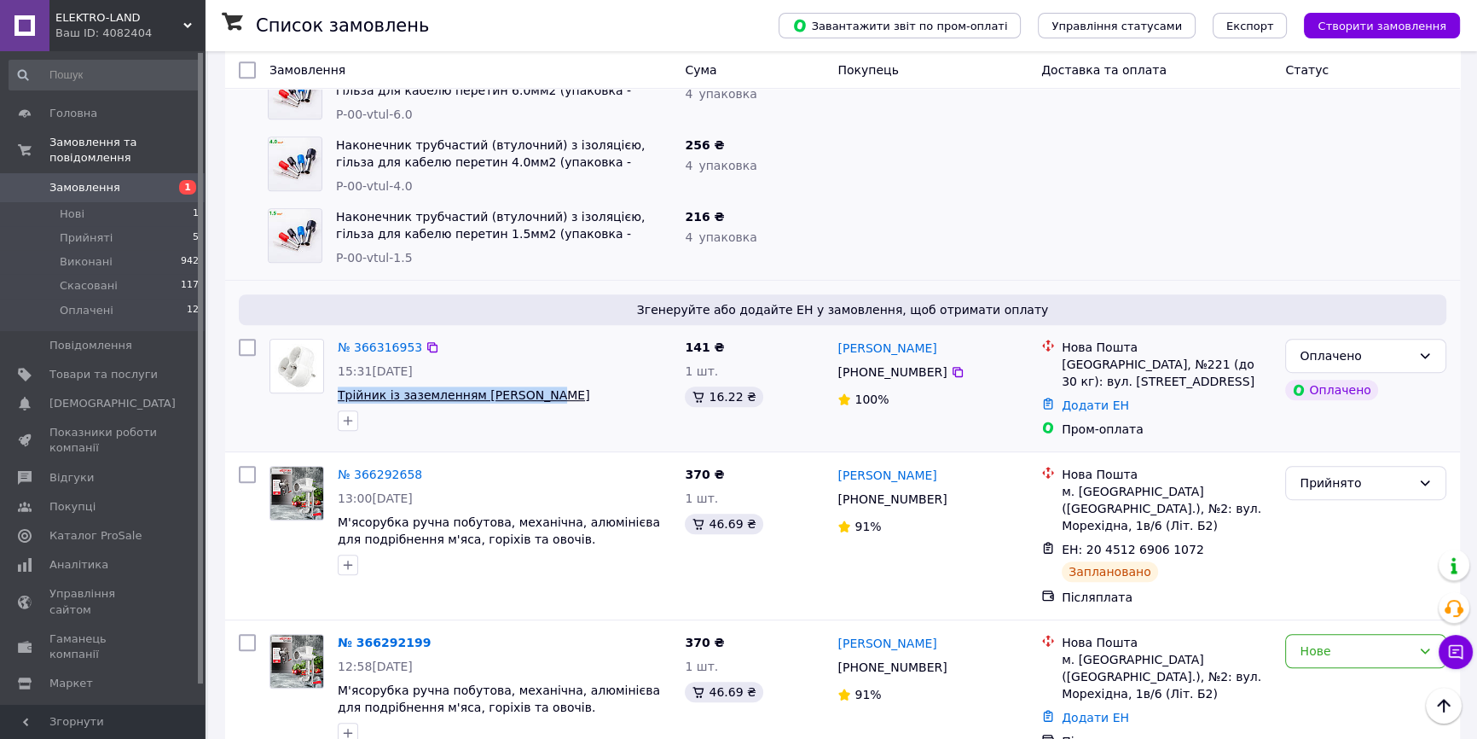
drag, startPoint x: 333, startPoint y: 375, endPoint x: 530, endPoint y: 374, distance: 197.0
click at [530, 374] on div "№ 366316953 15:31, 12.10.2025 Трійник із заземленням VIKO Yonca" at bounding box center [504, 385] width 347 height 106
click at [611, 362] on div "15:31[DATE]" at bounding box center [504, 370] width 333 height 17
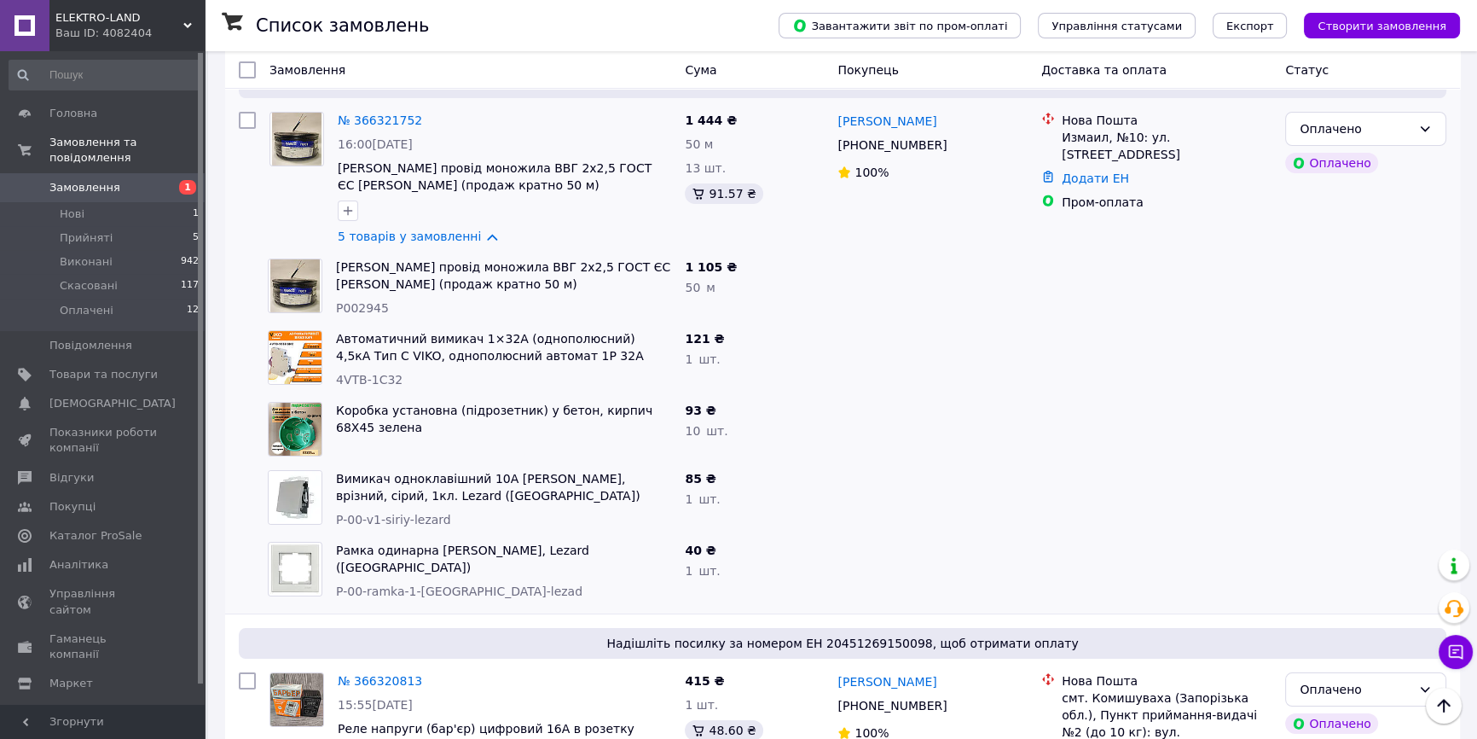
scroll to position [0, 0]
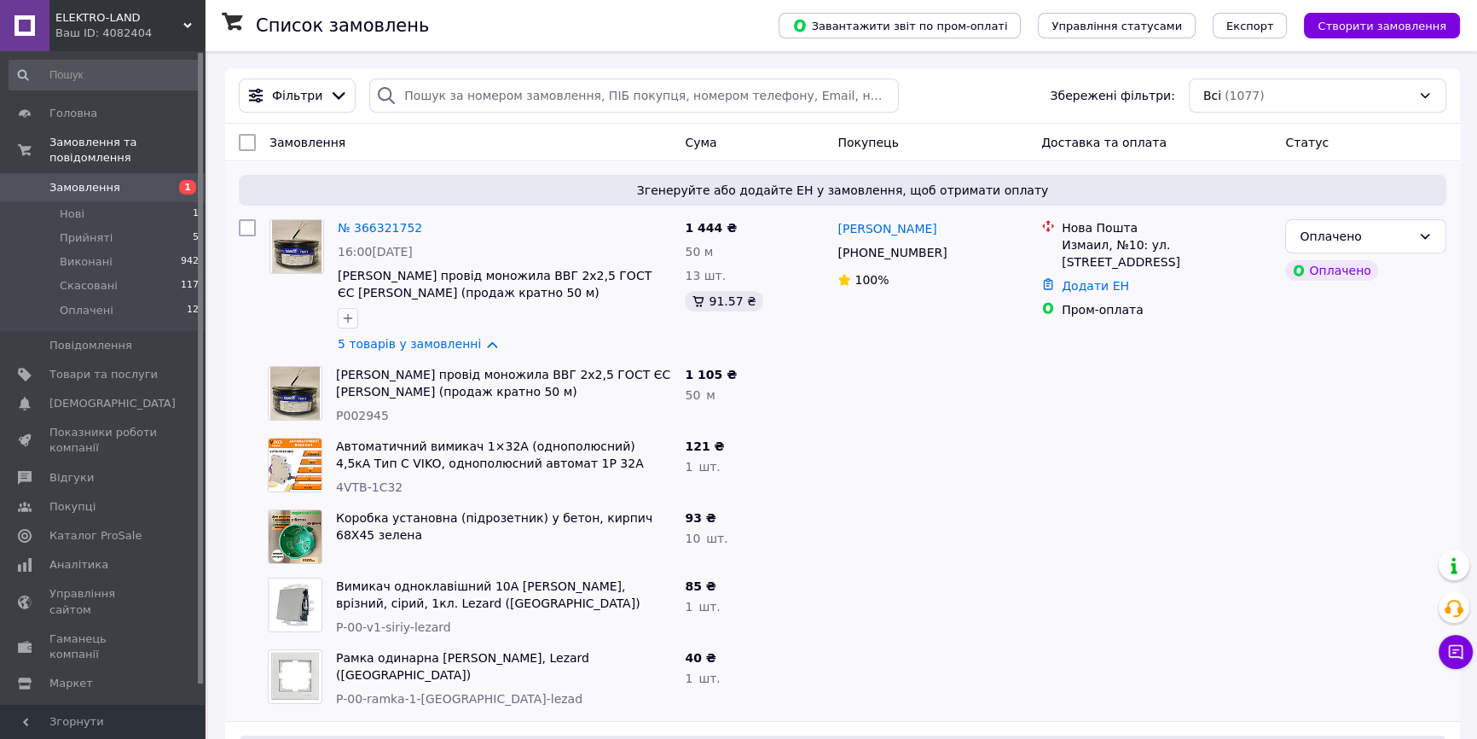
click at [96, 173] on link "Замовлення 1" at bounding box center [104, 187] width 209 height 29
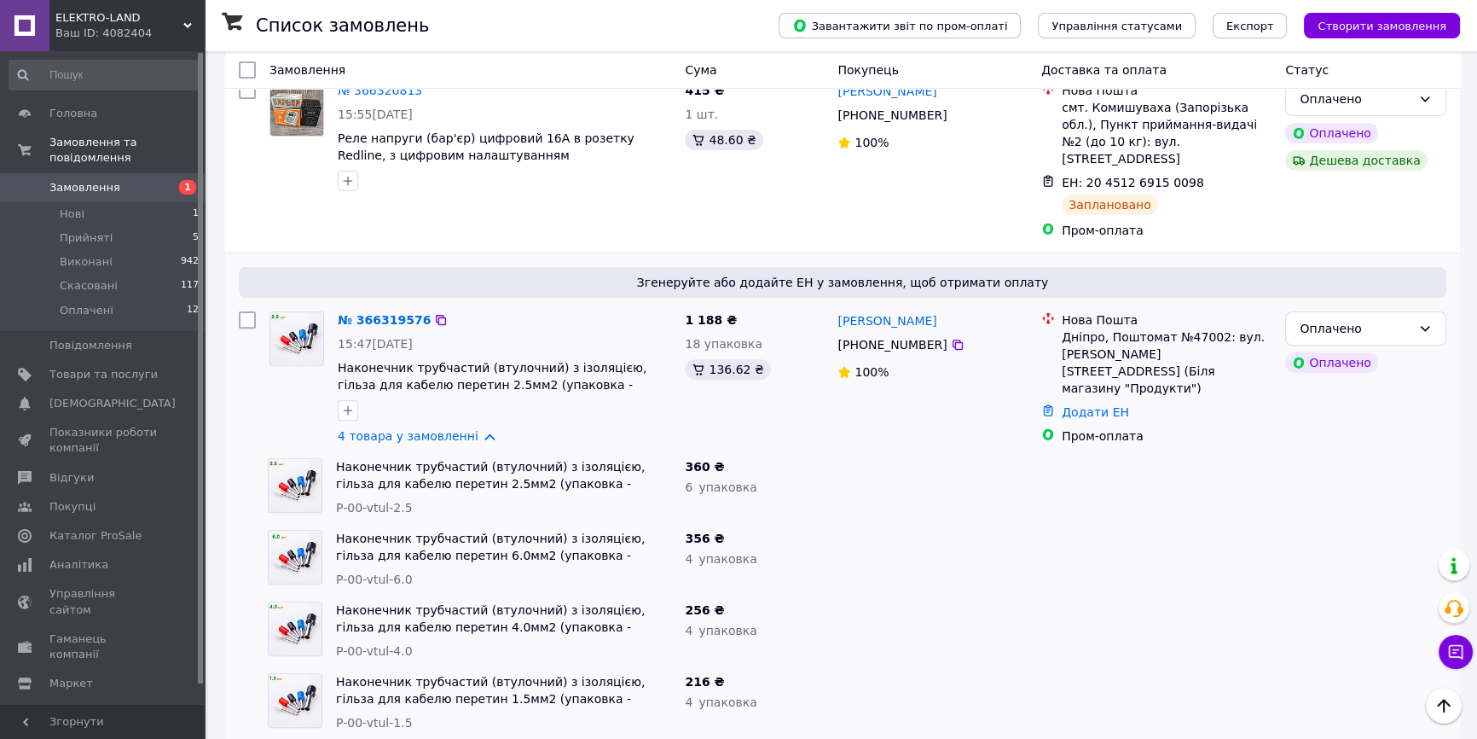
scroll to position [775, 0]
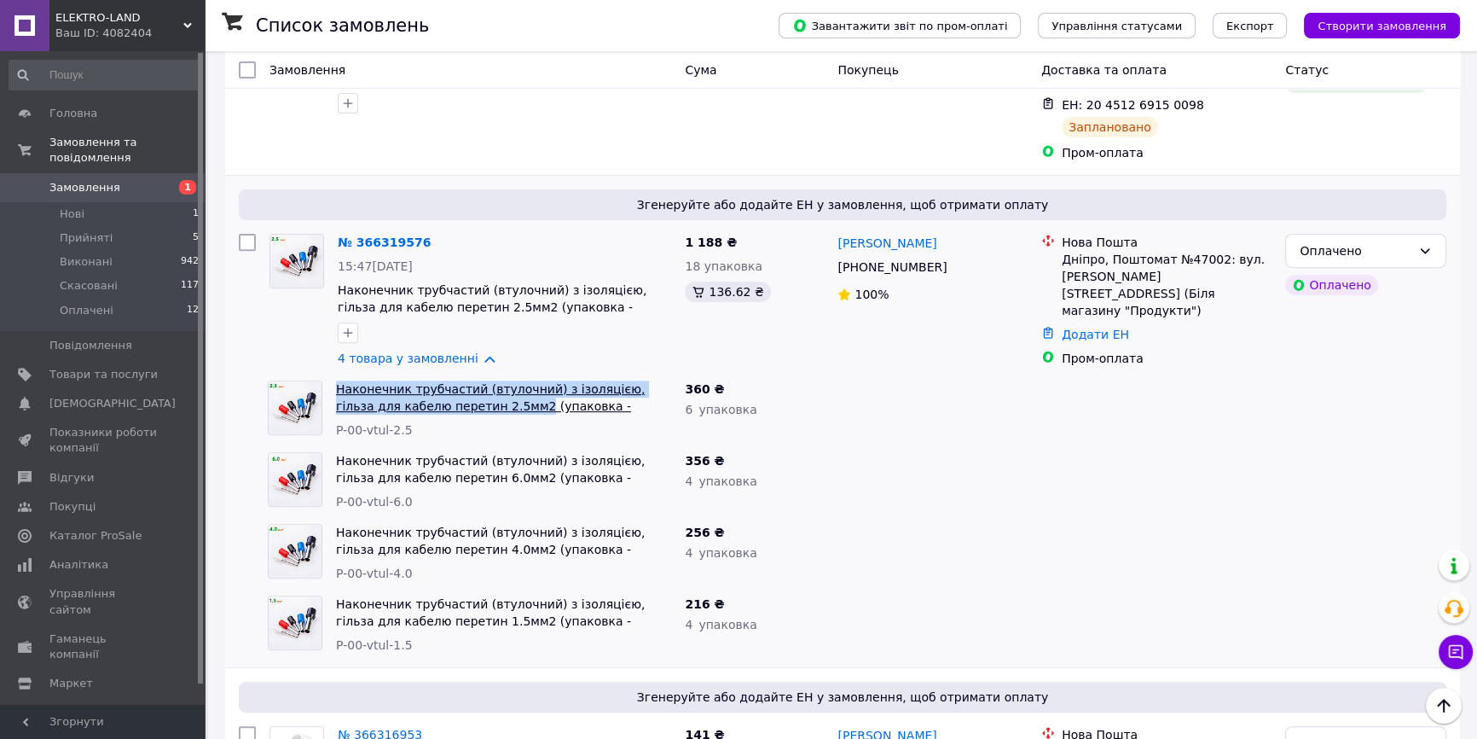
drag, startPoint x: 331, startPoint y: 368, endPoint x: 465, endPoint y: 388, distance: 135.3
click at [465, 388] on div "Наконечник трубчастий (втулочний) з ізоляцією, гільза для кабелю перетин 2.5мм2…" at bounding box center [503, 410] width 349 height 72
copy link "Наконечник трубчастий (втулочний) з ізоляцією, гільза для кабелю перетин 2.5мм2"
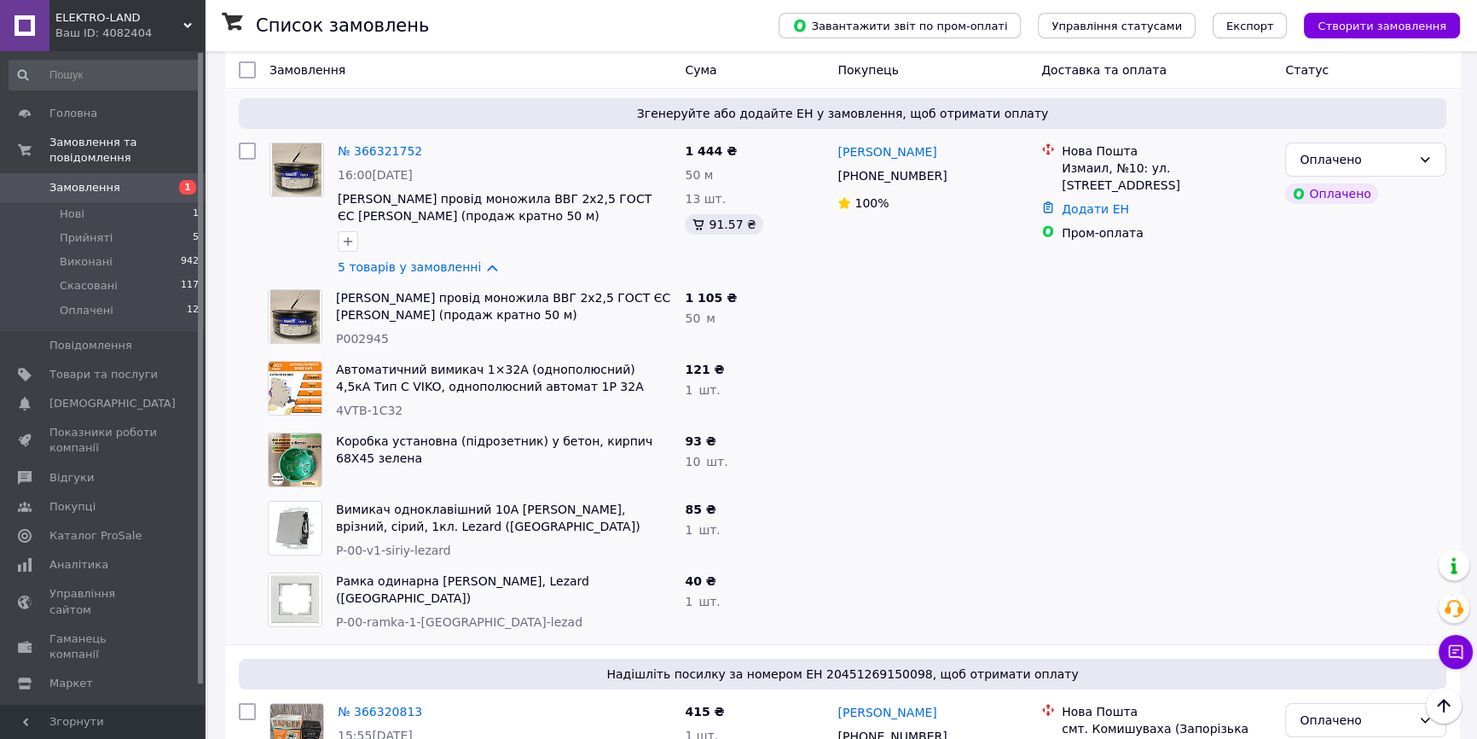
scroll to position [0, 0]
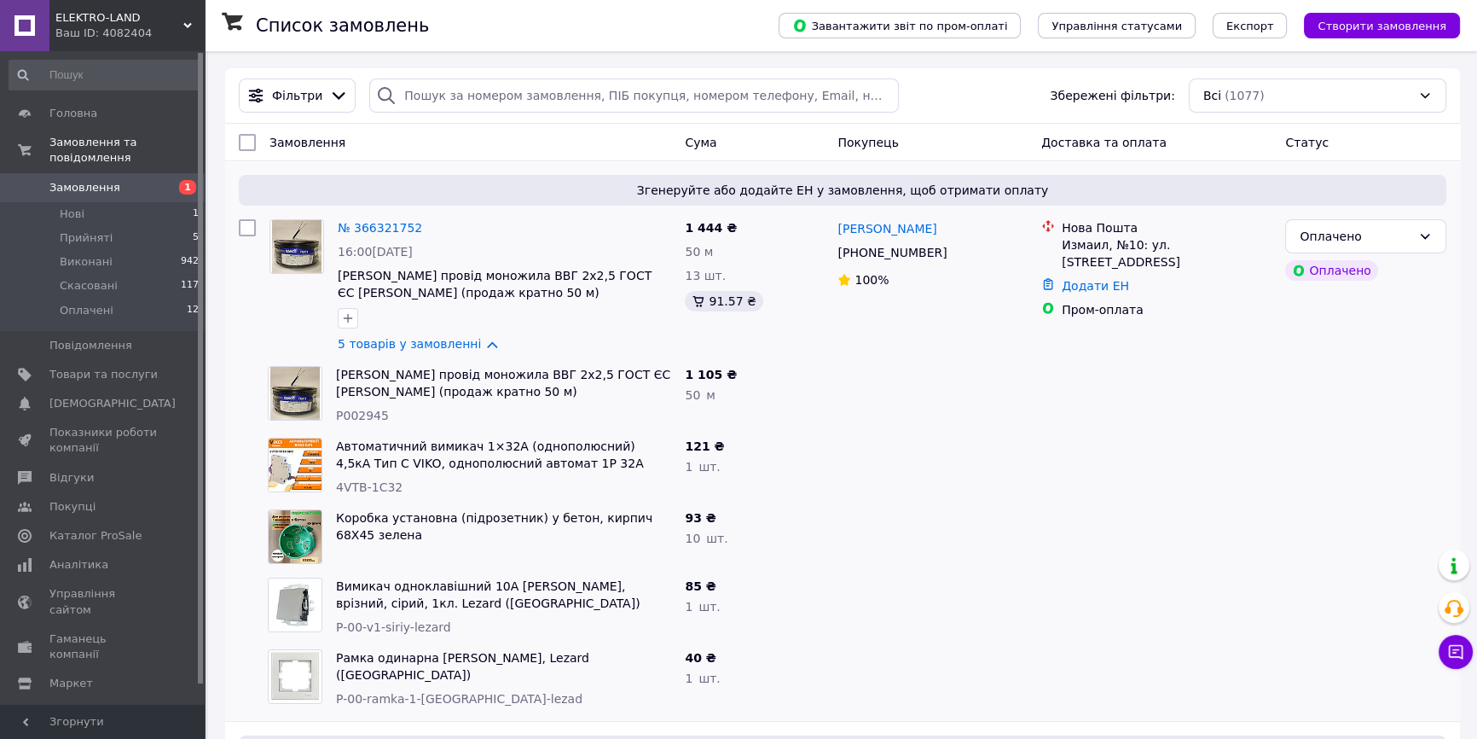
click at [120, 180] on span "Замовлення" at bounding box center [103, 187] width 108 height 15
click at [95, 230] on span "Прийняті" at bounding box center [86, 237] width 53 height 15
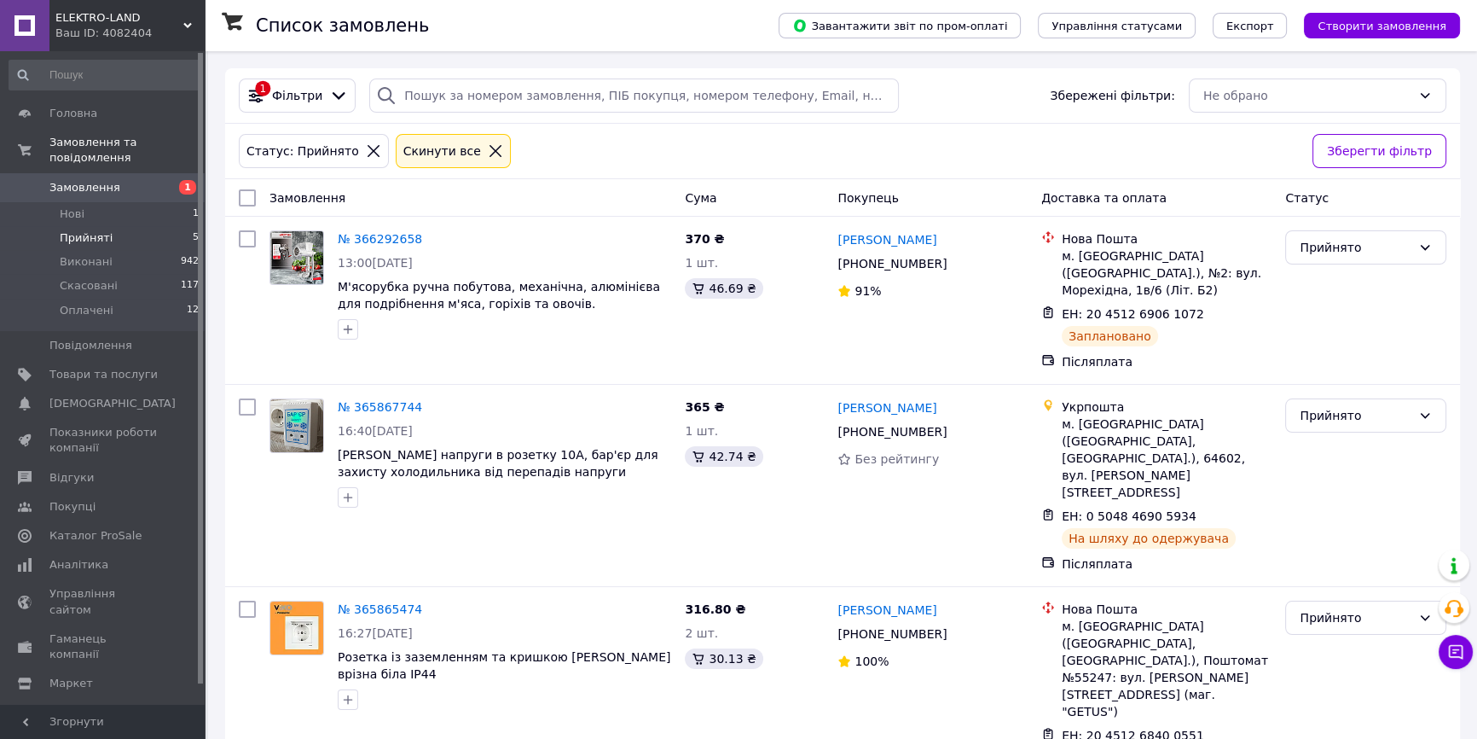
click at [107, 180] on span "Замовлення" at bounding box center [84, 187] width 71 height 15
click at [86, 396] on span "[DEMOGRAPHIC_DATA]" at bounding box center [112, 403] width 126 height 15
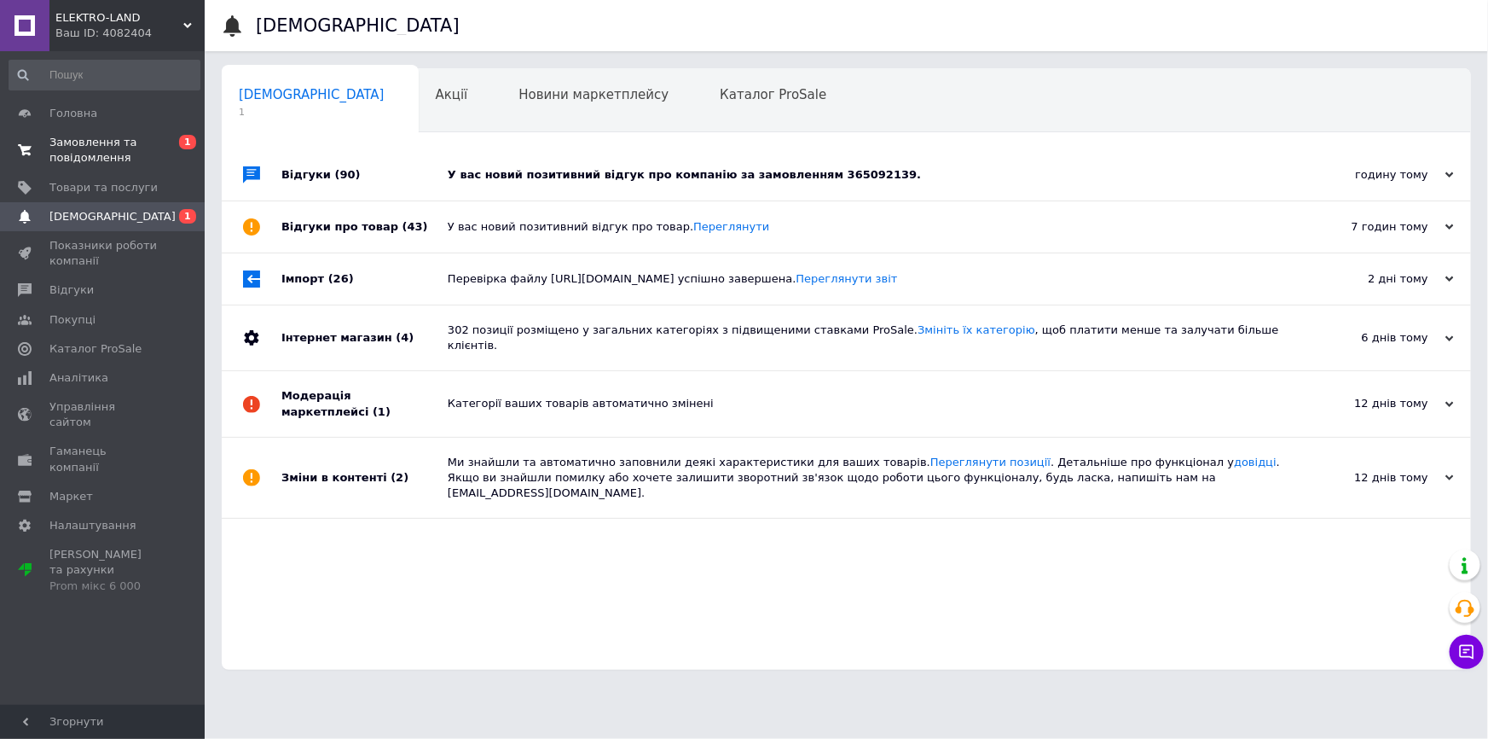
click at [105, 153] on span "Замовлення та повідомлення" at bounding box center [103, 150] width 108 height 31
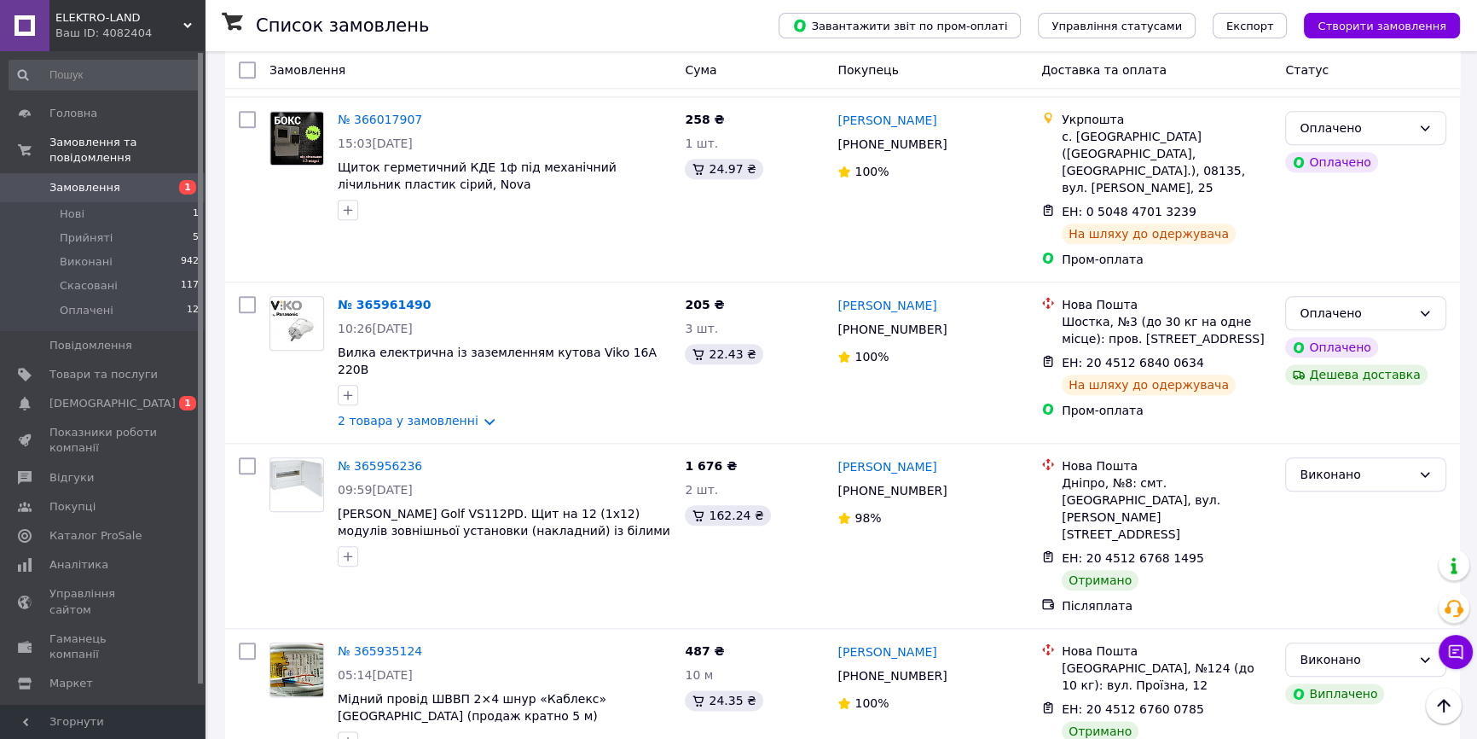
scroll to position [2403, 0]
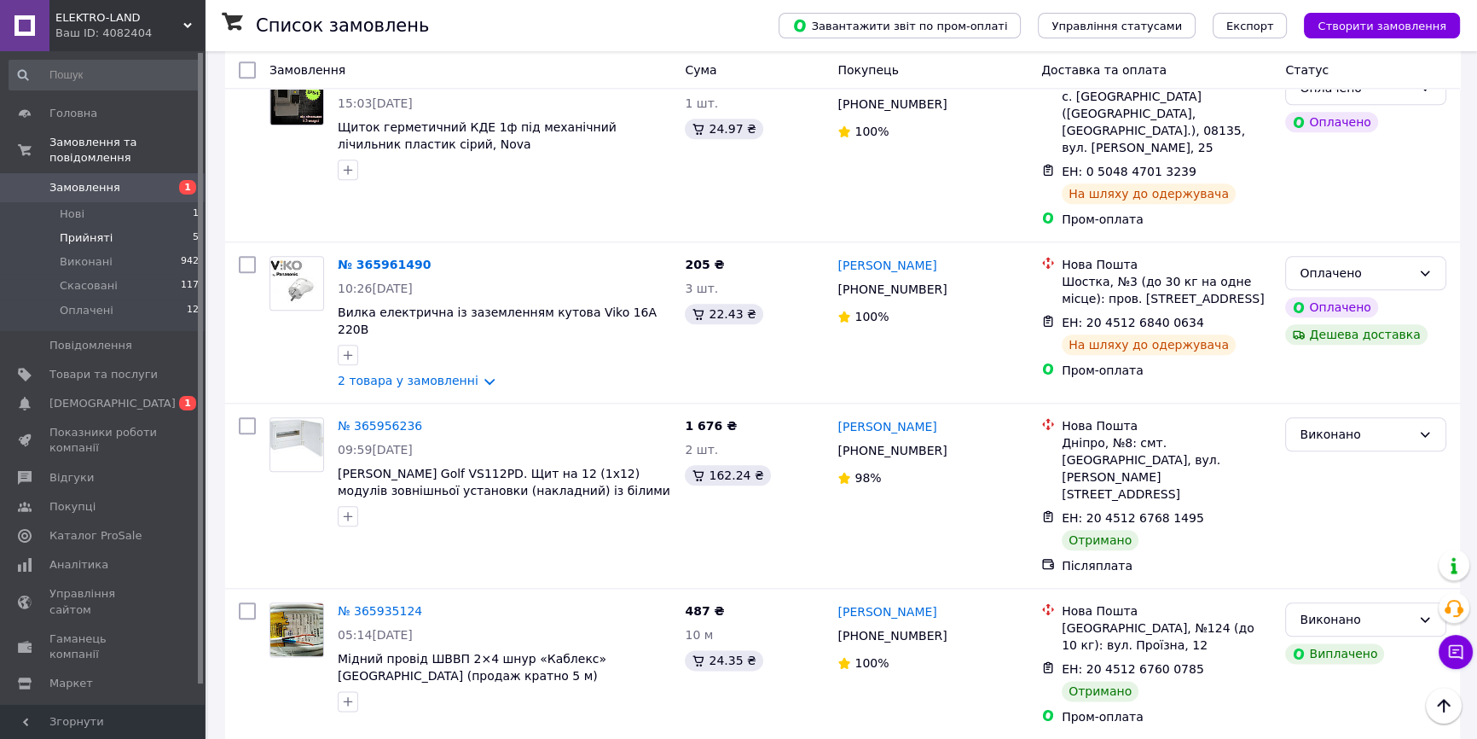
click at [95, 230] on span "Прийняті" at bounding box center [86, 237] width 53 height 15
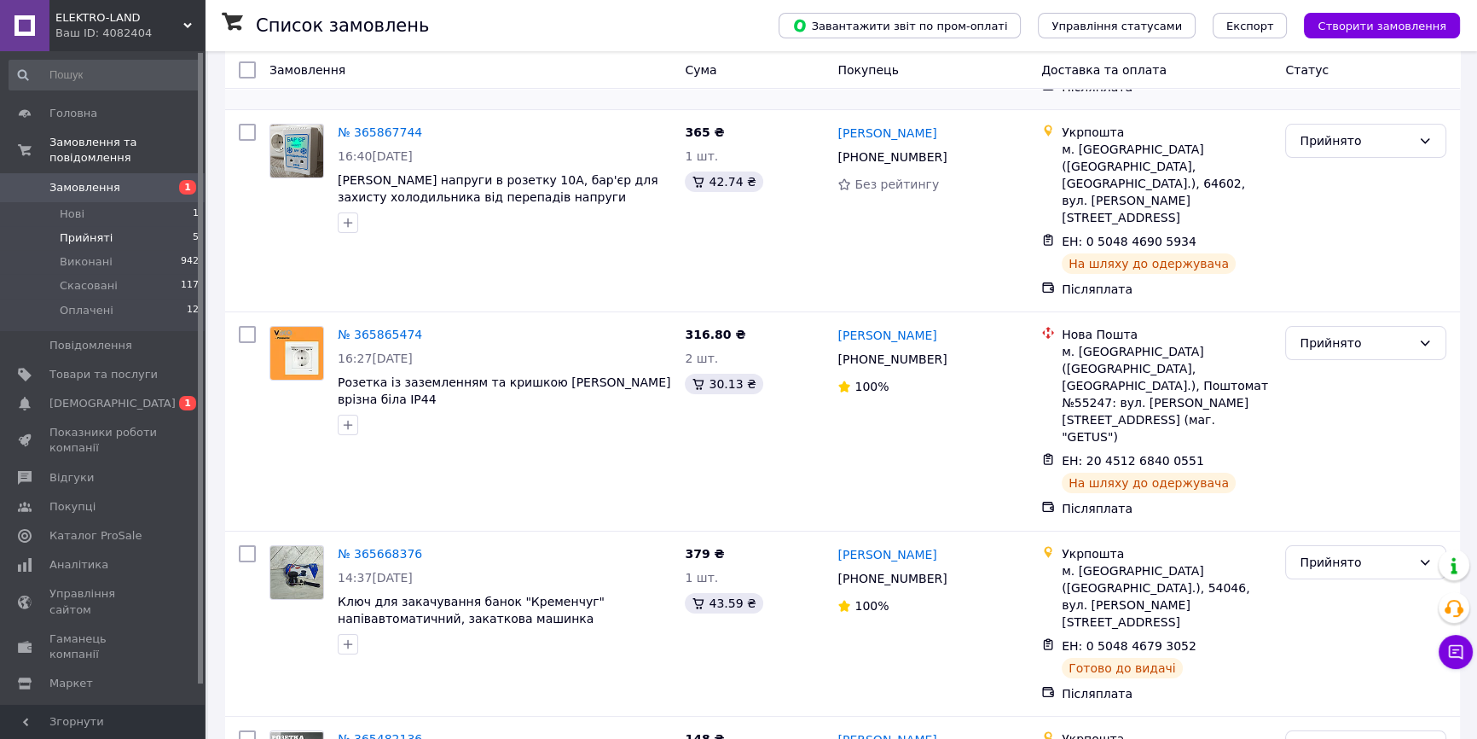
scroll to position [296, 0]
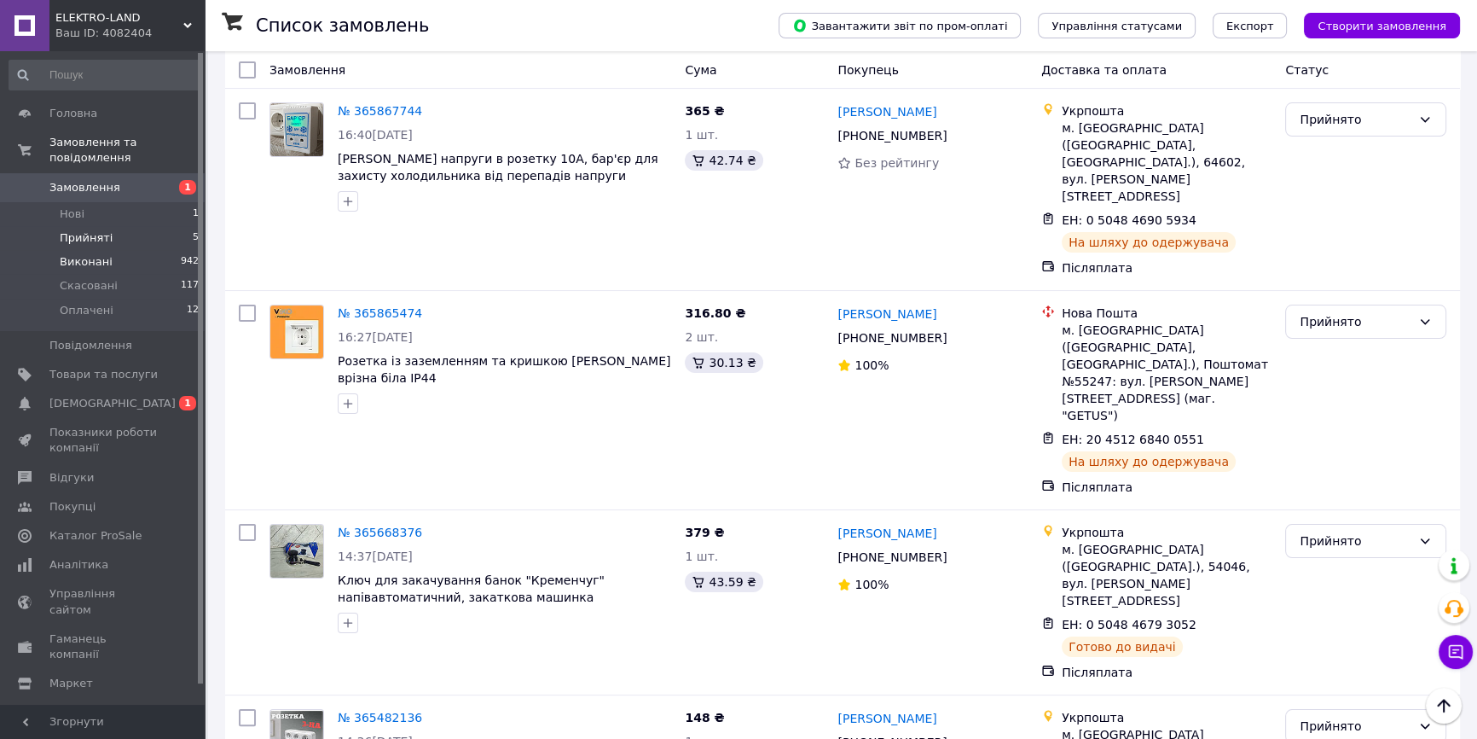
click at [84, 254] on span "Виконані" at bounding box center [86, 261] width 53 height 15
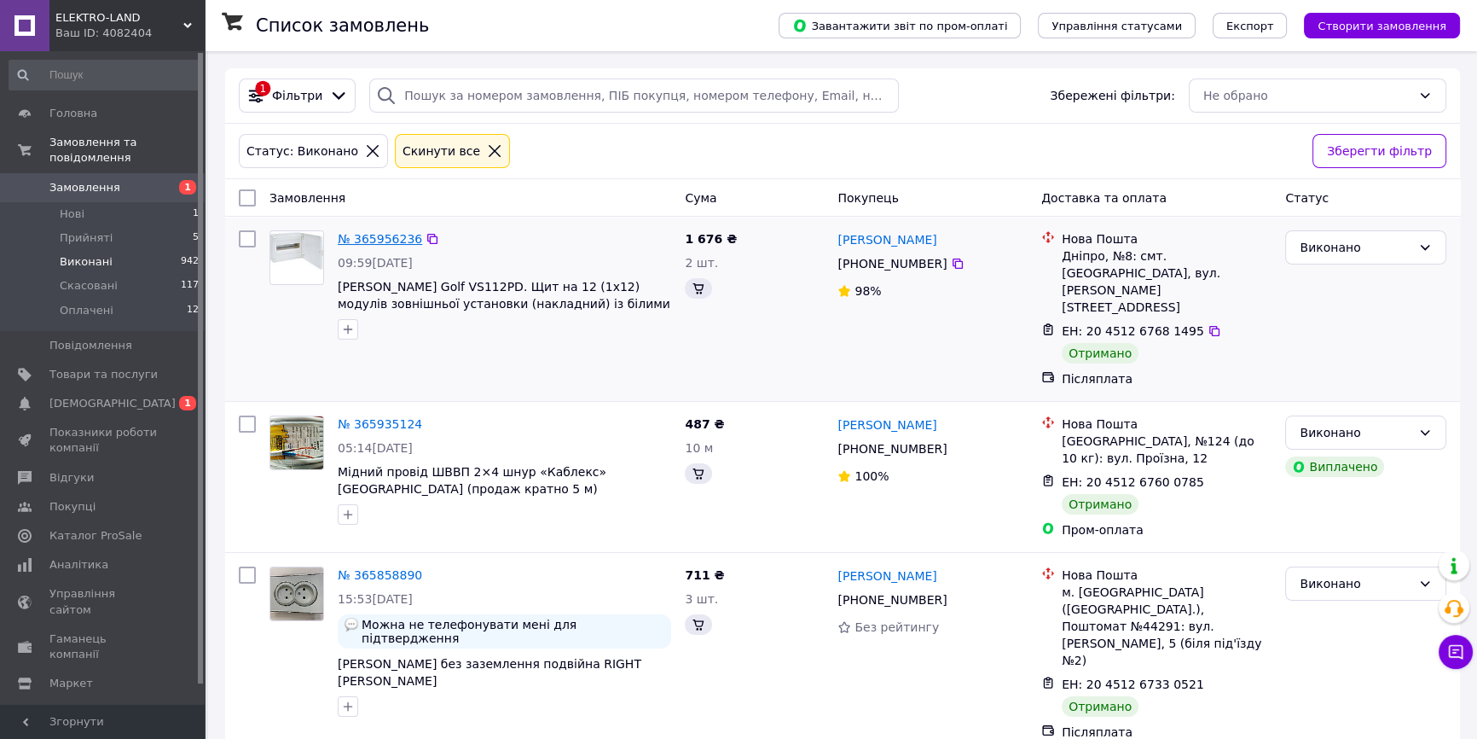
click at [396, 242] on link "№ 365956236" at bounding box center [380, 239] width 84 height 14
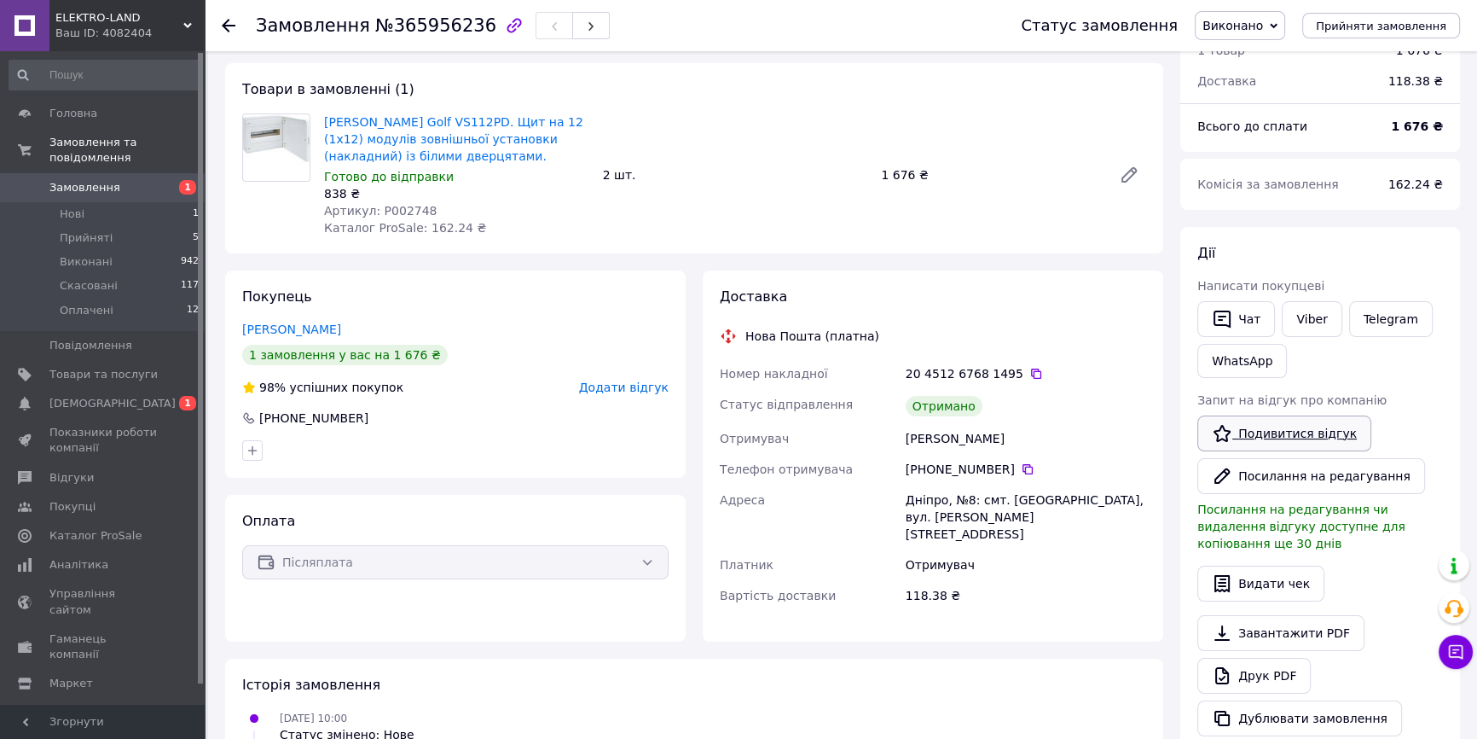
scroll to position [77, 0]
click at [1269, 431] on link "Подивитися відгук" at bounding box center [1284, 433] width 174 height 36
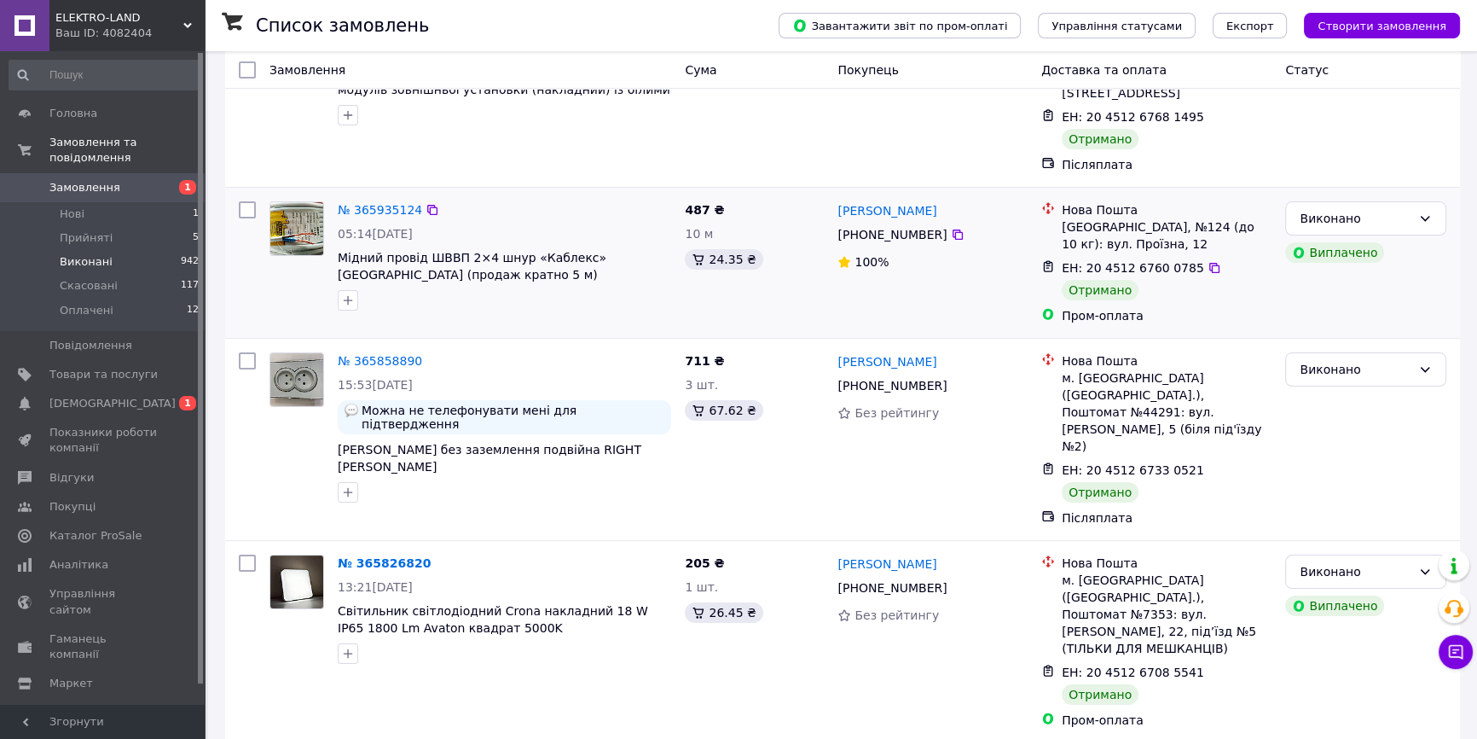
scroll to position [310, 0]
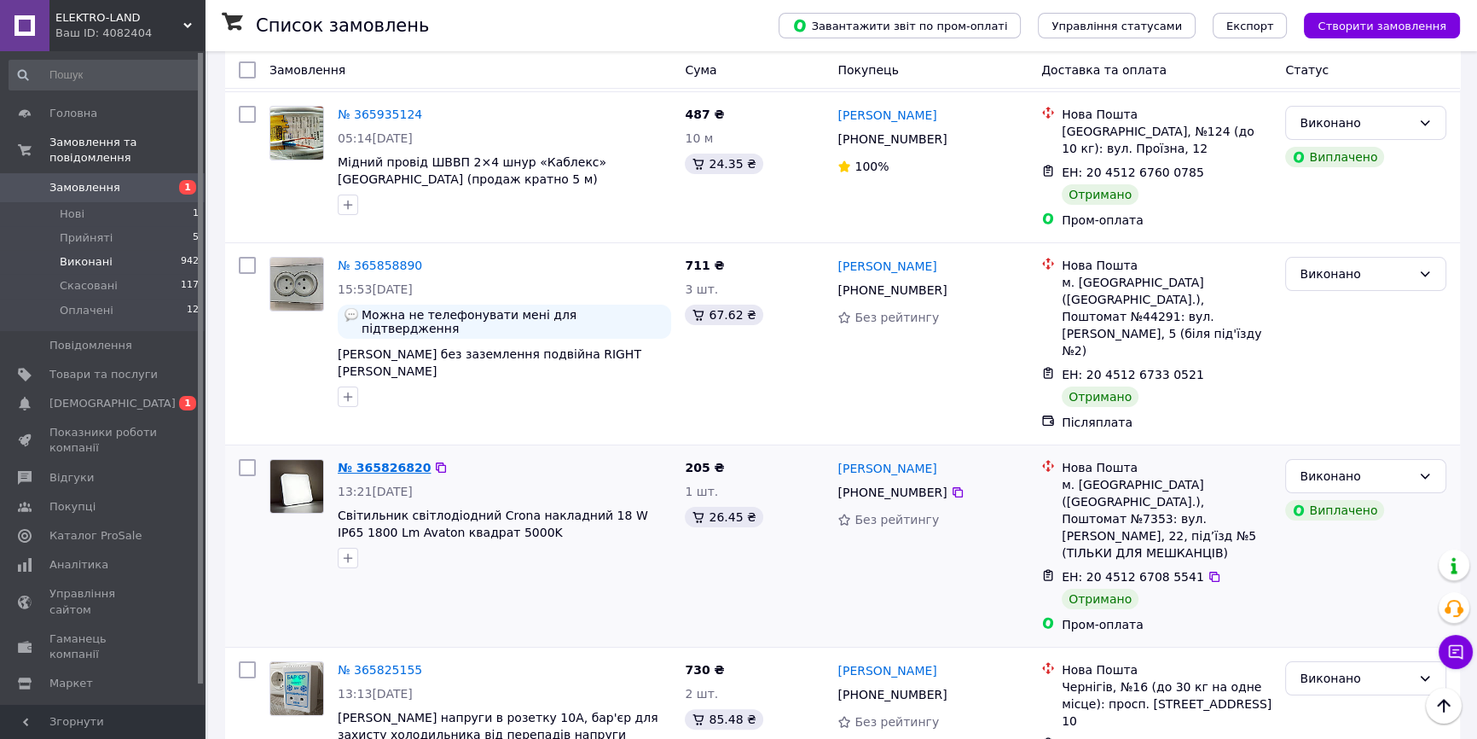
click at [375, 461] on link "№ 365826820" at bounding box center [384, 468] width 93 height 14
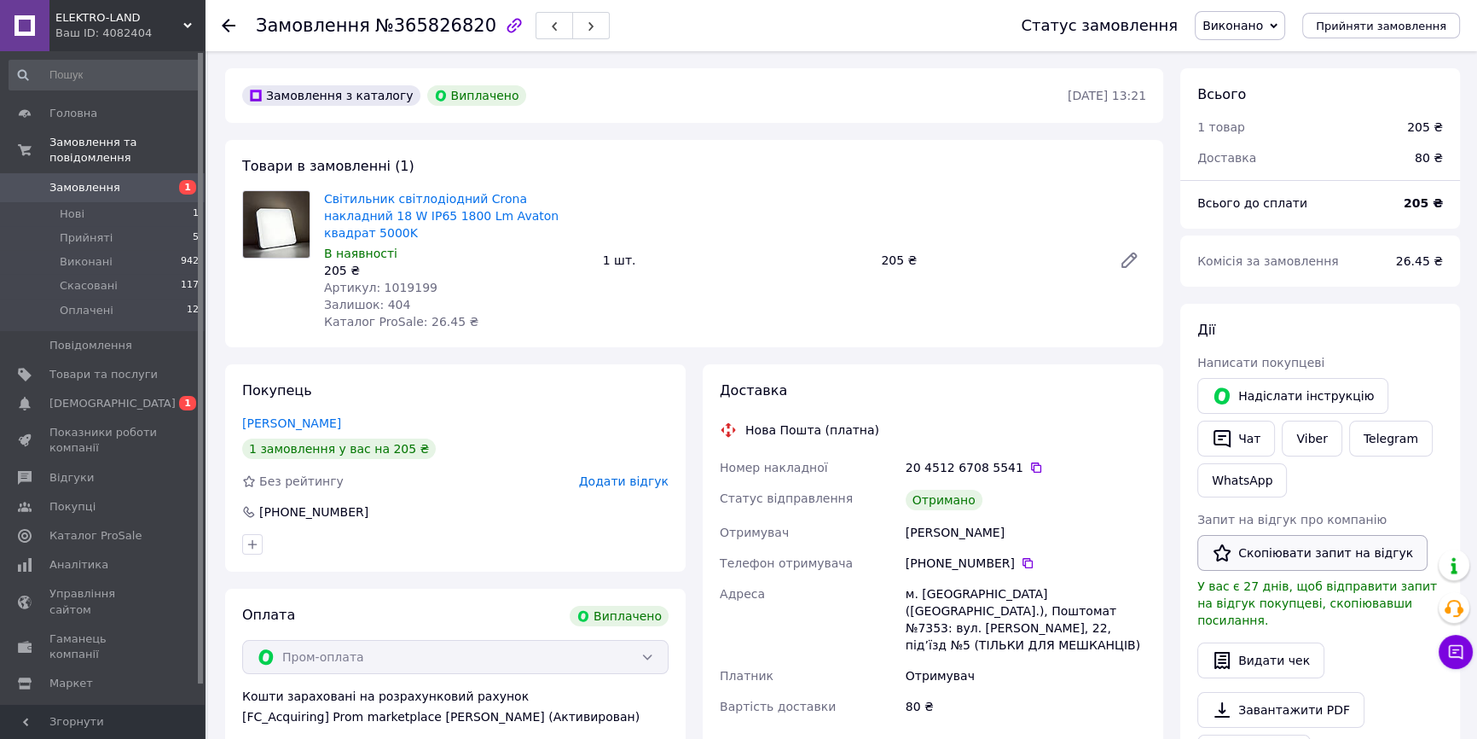
click at [1275, 546] on button "Скопіювати запит на відгук" at bounding box center [1312, 553] width 230 height 36
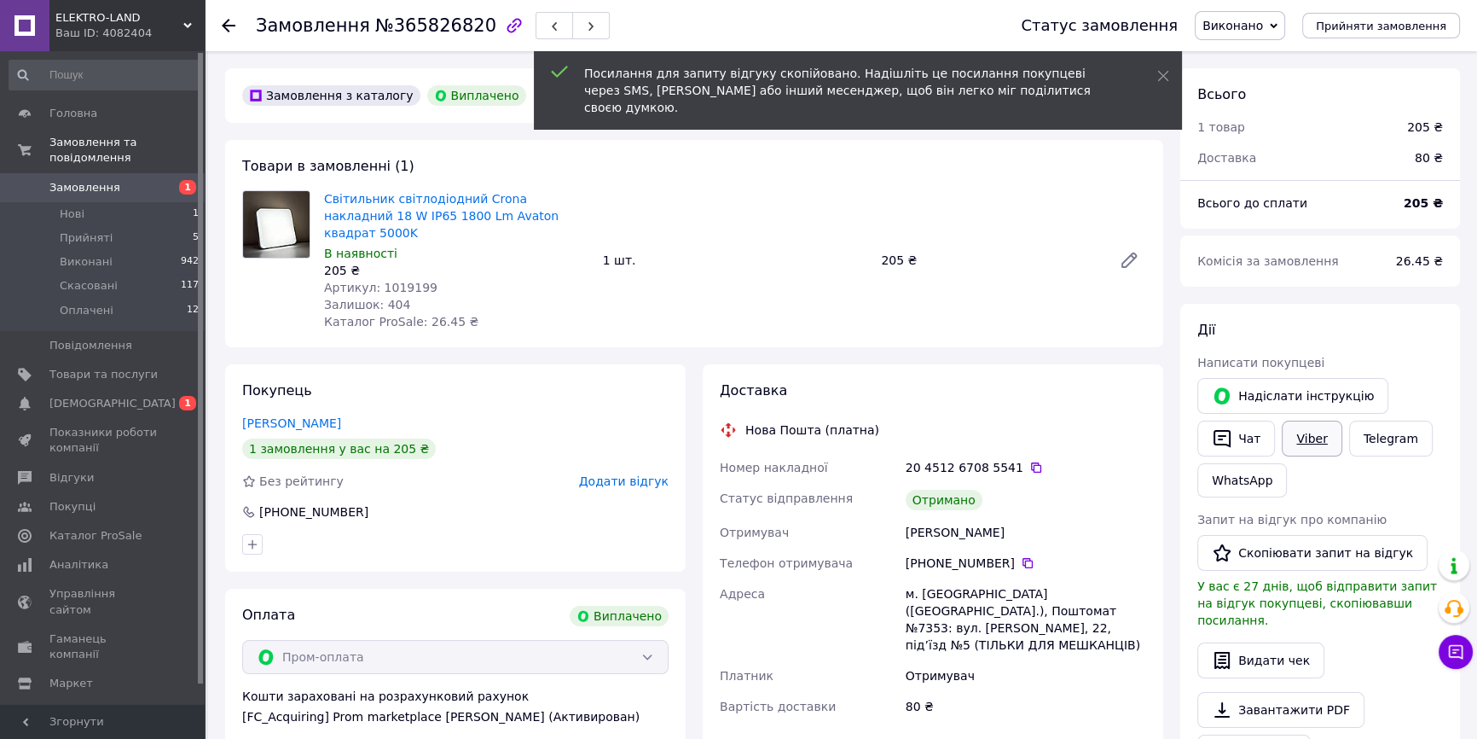
click at [1302, 422] on link "Viber" at bounding box center [1312, 438] width 60 height 36
